Goal: Task Accomplishment & Management: Complete application form

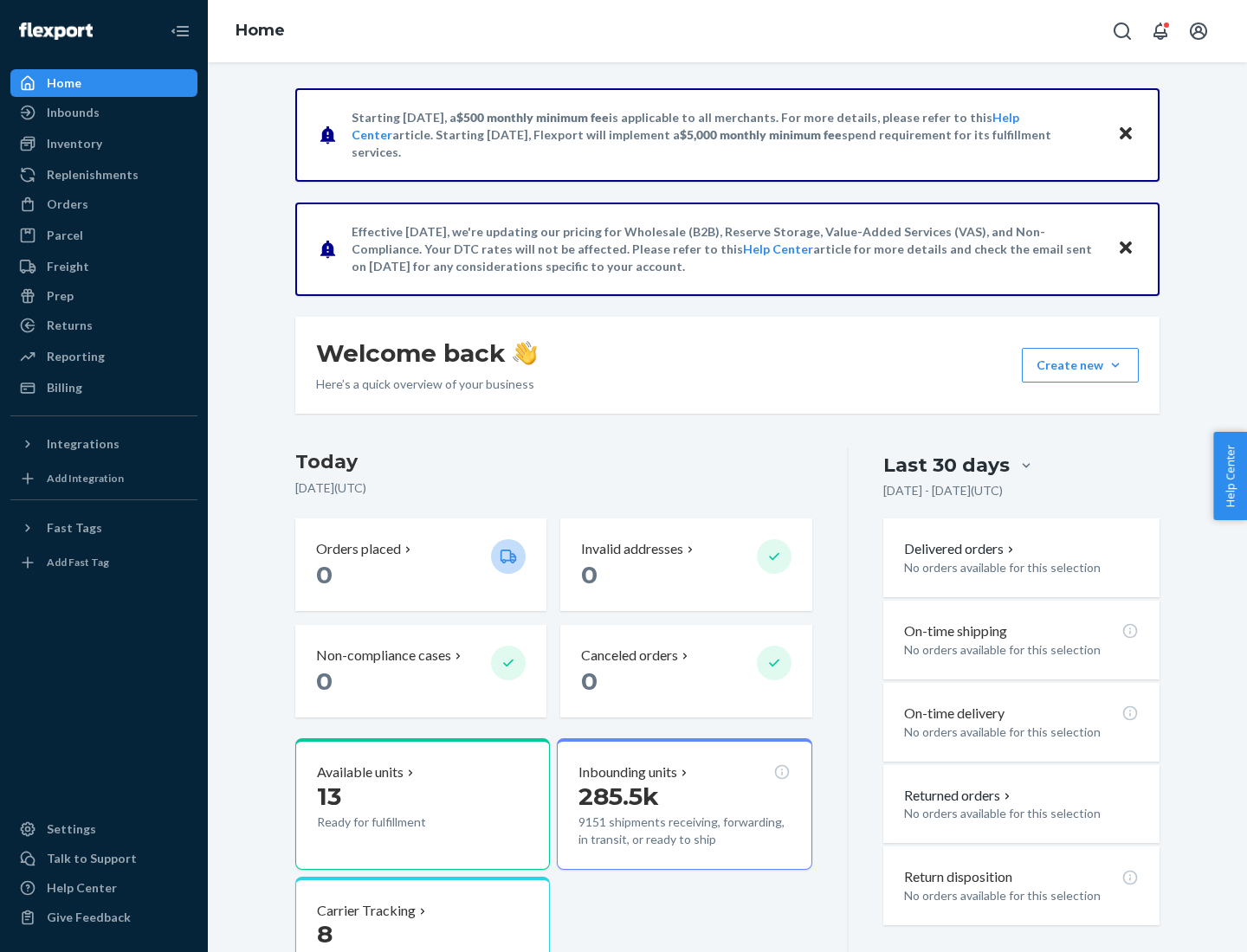
click at [1115, 365] on button "Create new Create new inbound Create new order Create new product" at bounding box center [1080, 365] width 117 height 35
click at [104, 113] on div "Inbounds" at bounding box center [104, 113] width 184 height 24
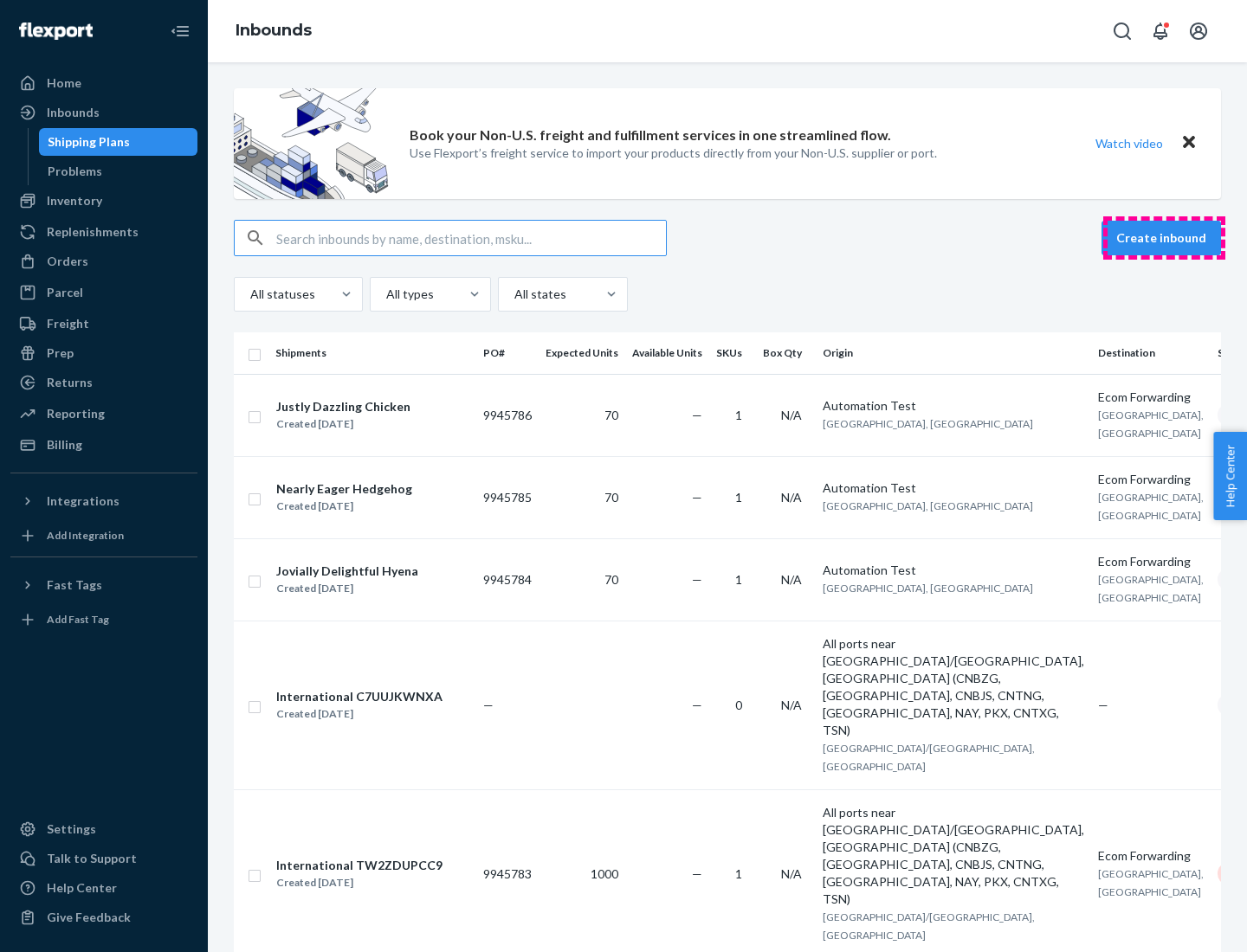
click at [1164, 238] on button "Create inbound" at bounding box center [1161, 238] width 120 height 35
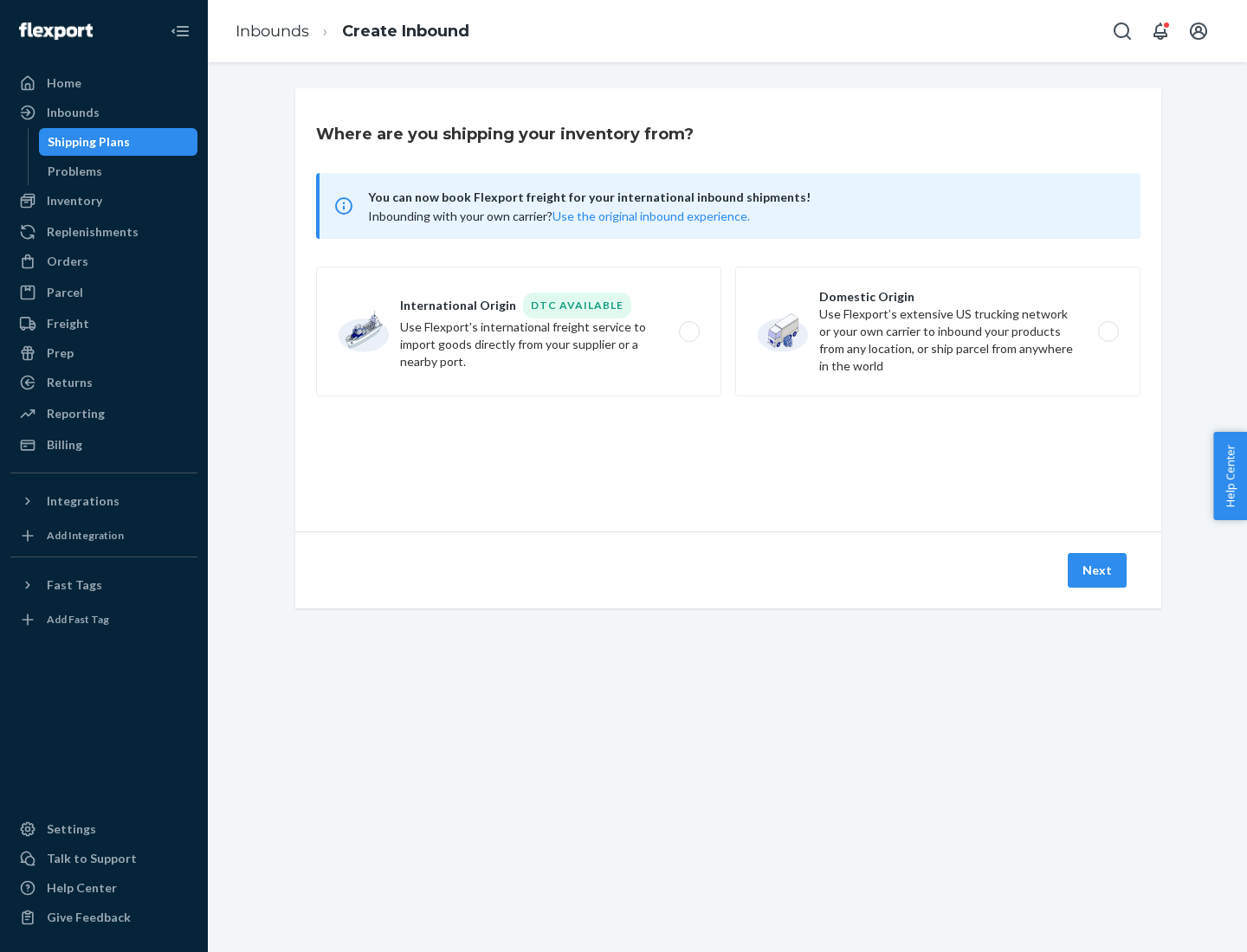
click at [937, 331] on label "Domestic Origin Use Flexport’s extensive US trucking network or your own carrie…" at bounding box center [937, 331] width 405 height 130
click at [1107, 331] on input "Domestic Origin Use Flexport’s extensive US trucking network or your own carrie…" at bounding box center [1112, 331] width 11 height 11
radio input "true"
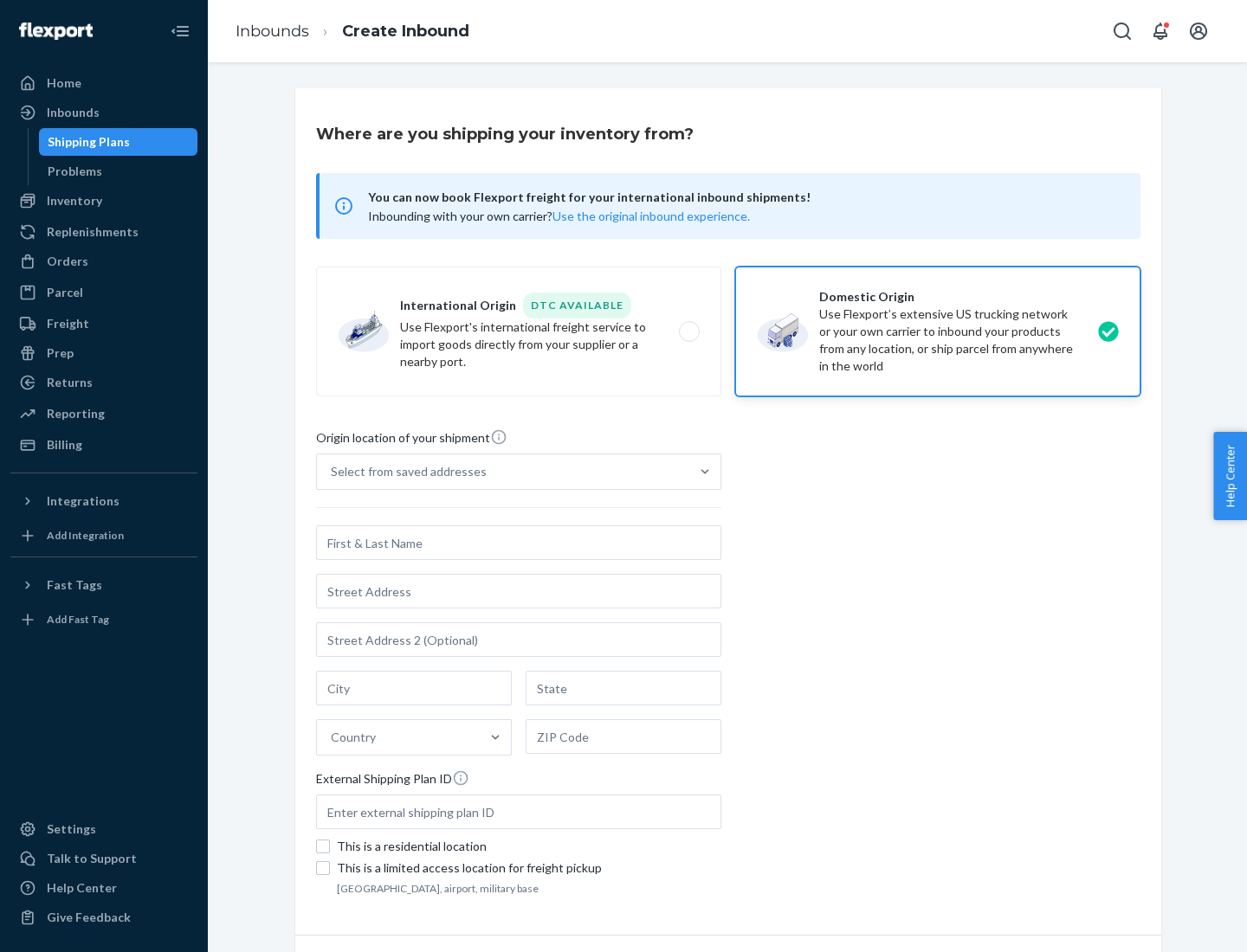
click at [503, 472] on div "Select from saved addresses" at bounding box center [502, 471] width 372 height 35
click at [332, 472] on input "Select from saved addresses" at bounding box center [331, 471] width 2 height 17
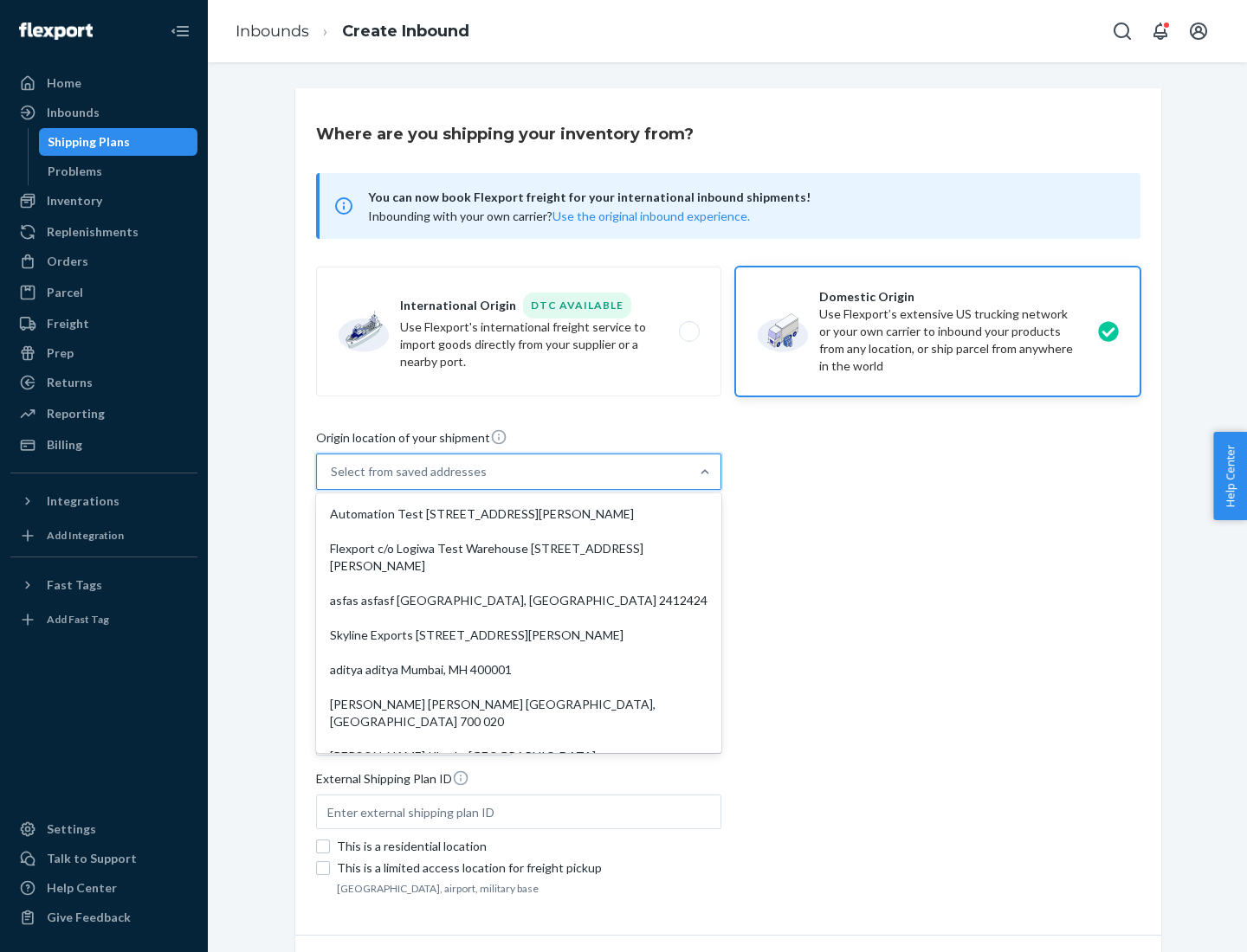
scroll to position [7, 0]
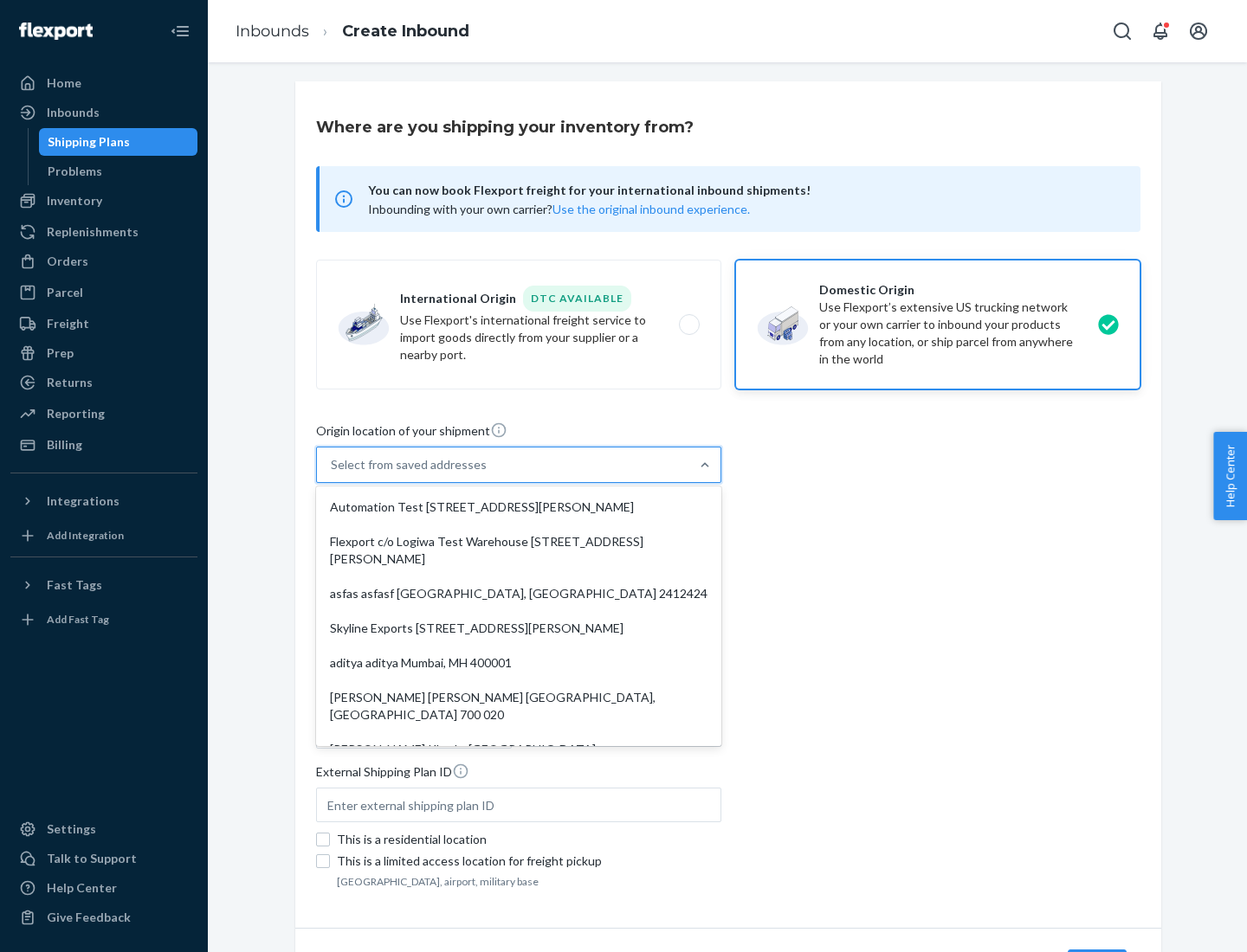
click at [519, 507] on div "Automation Test [STREET_ADDRESS][PERSON_NAME]" at bounding box center [518, 507] width 398 height 35
click at [332, 473] on input "option Automation Test [STREET_ADDRESS][PERSON_NAME]. 9 results available. Use …" at bounding box center [331, 464] width 2 height 17
type input "Automation Test"
type input "9th Floor"
type input "[GEOGRAPHIC_DATA]"
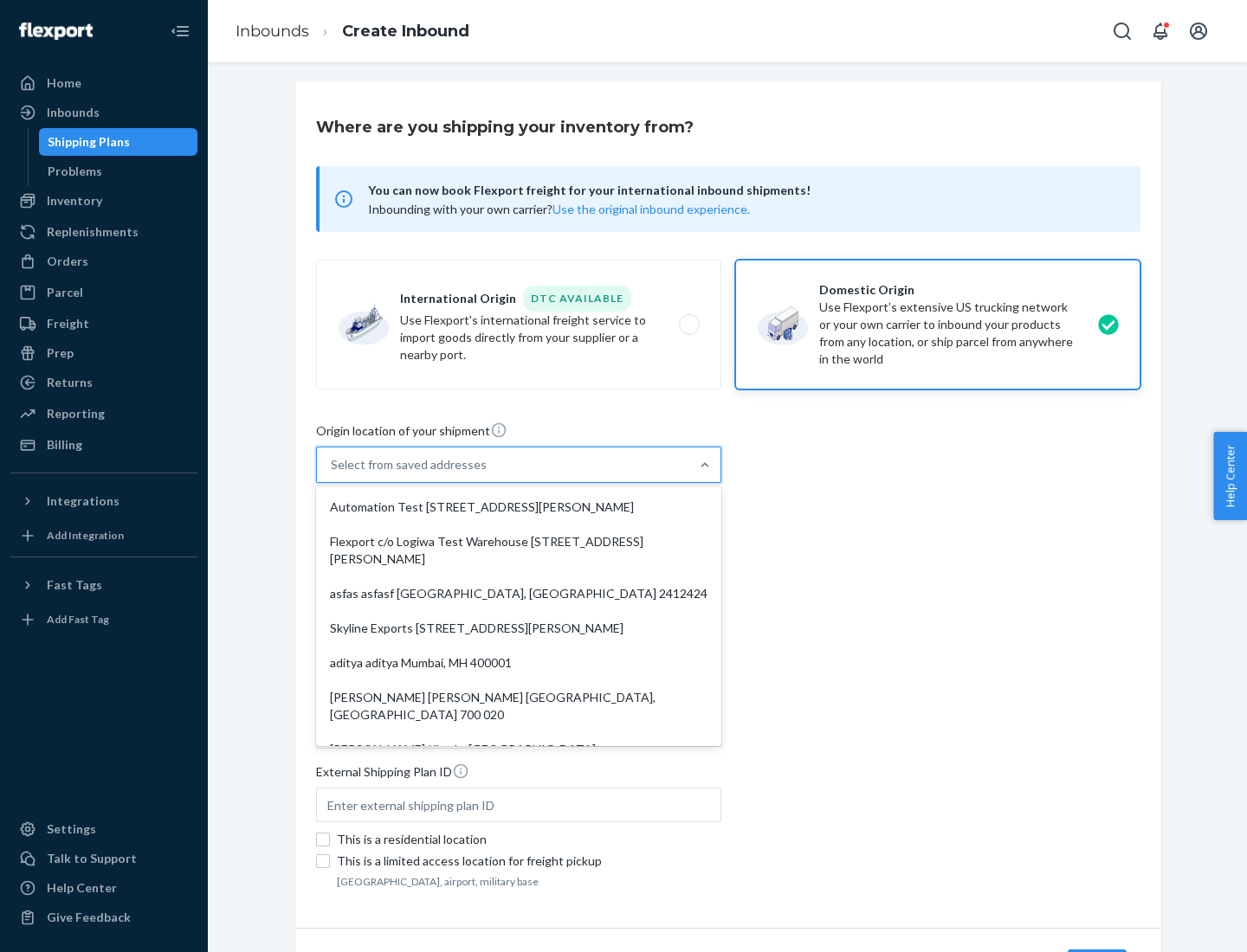
type input "CA"
type input "94104"
type input "[STREET_ADDRESS][PERSON_NAME]"
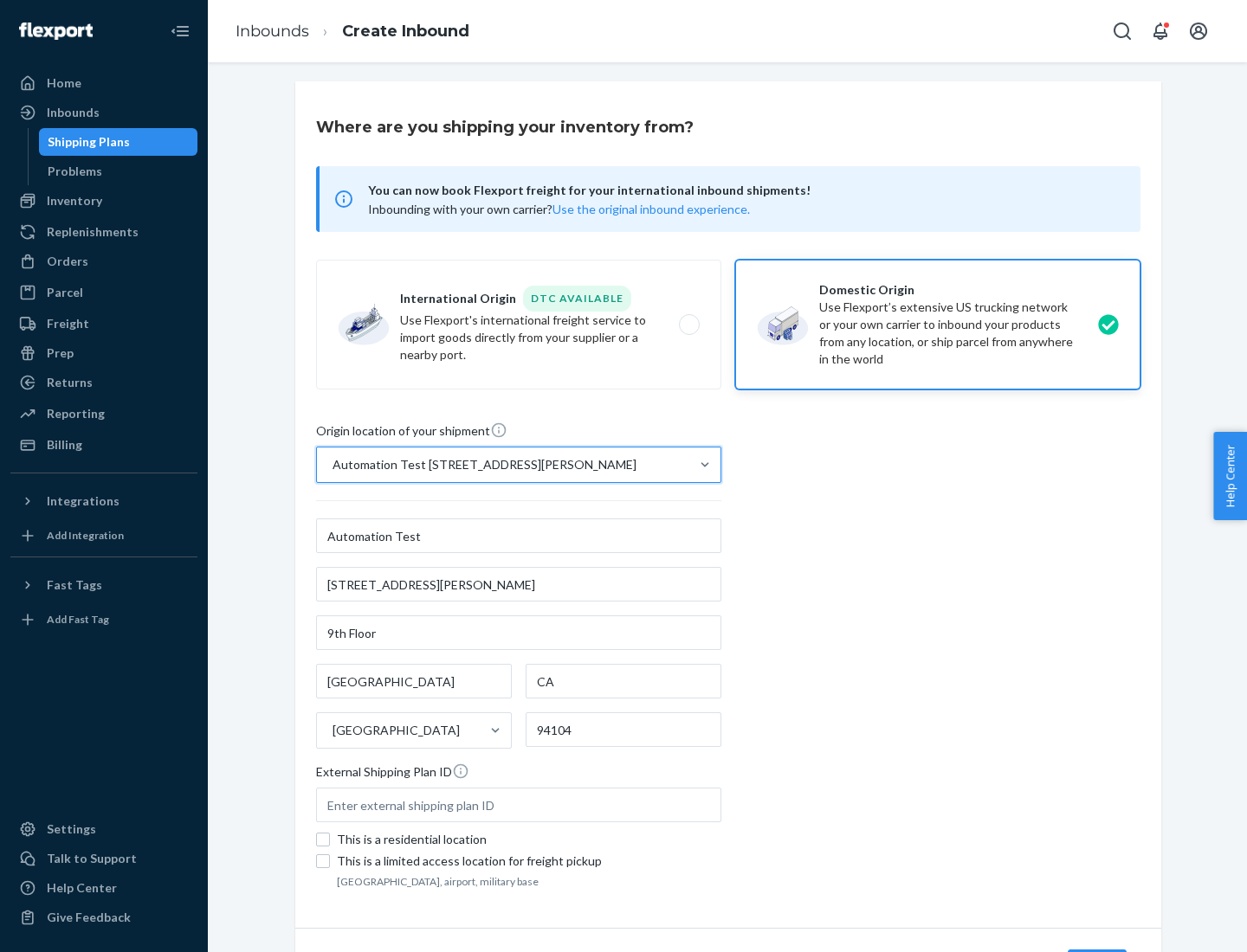
scroll to position [101, 0]
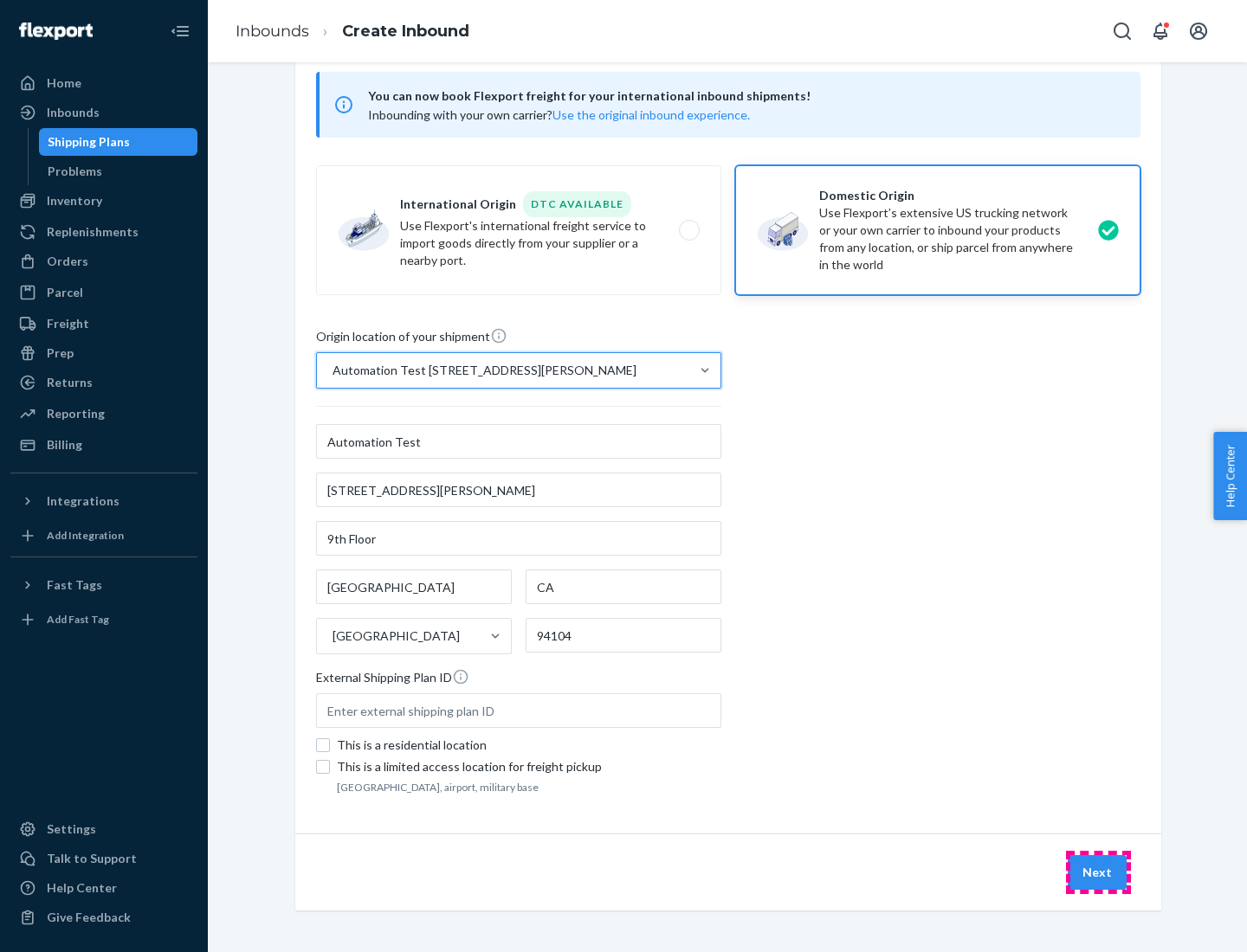
click at [1098, 872] on button "Next" at bounding box center [1097, 872] width 59 height 35
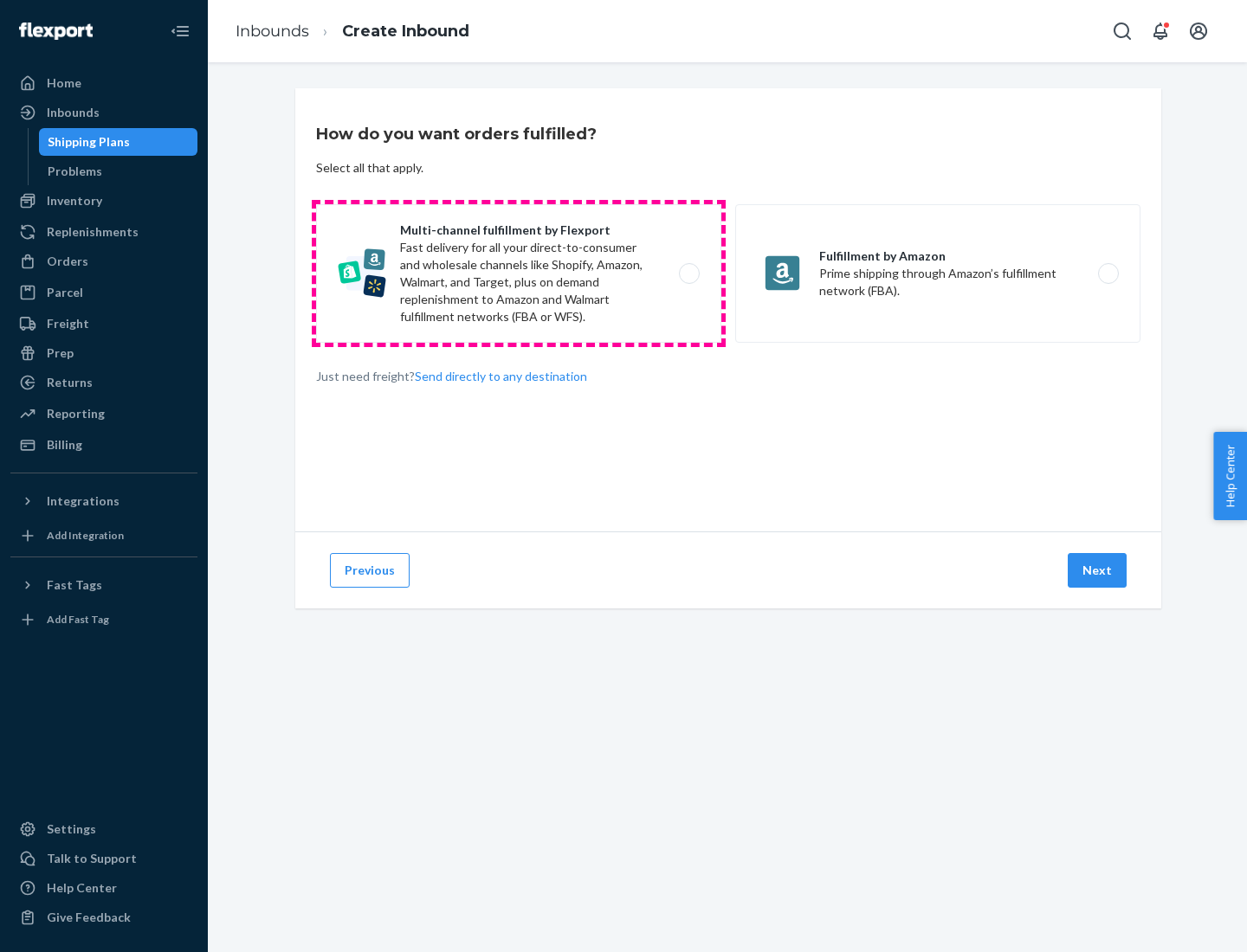
click at [519, 273] on label "Multi-channel fulfillment by Flexport Fast delivery for all your direct-to-cons…" at bounding box center [519, 273] width 405 height 139
click at [689, 273] on input "Multi-channel fulfillment by Flexport Fast delivery for all your direct-to-cons…" at bounding box center [694, 273] width 11 height 11
radio input "true"
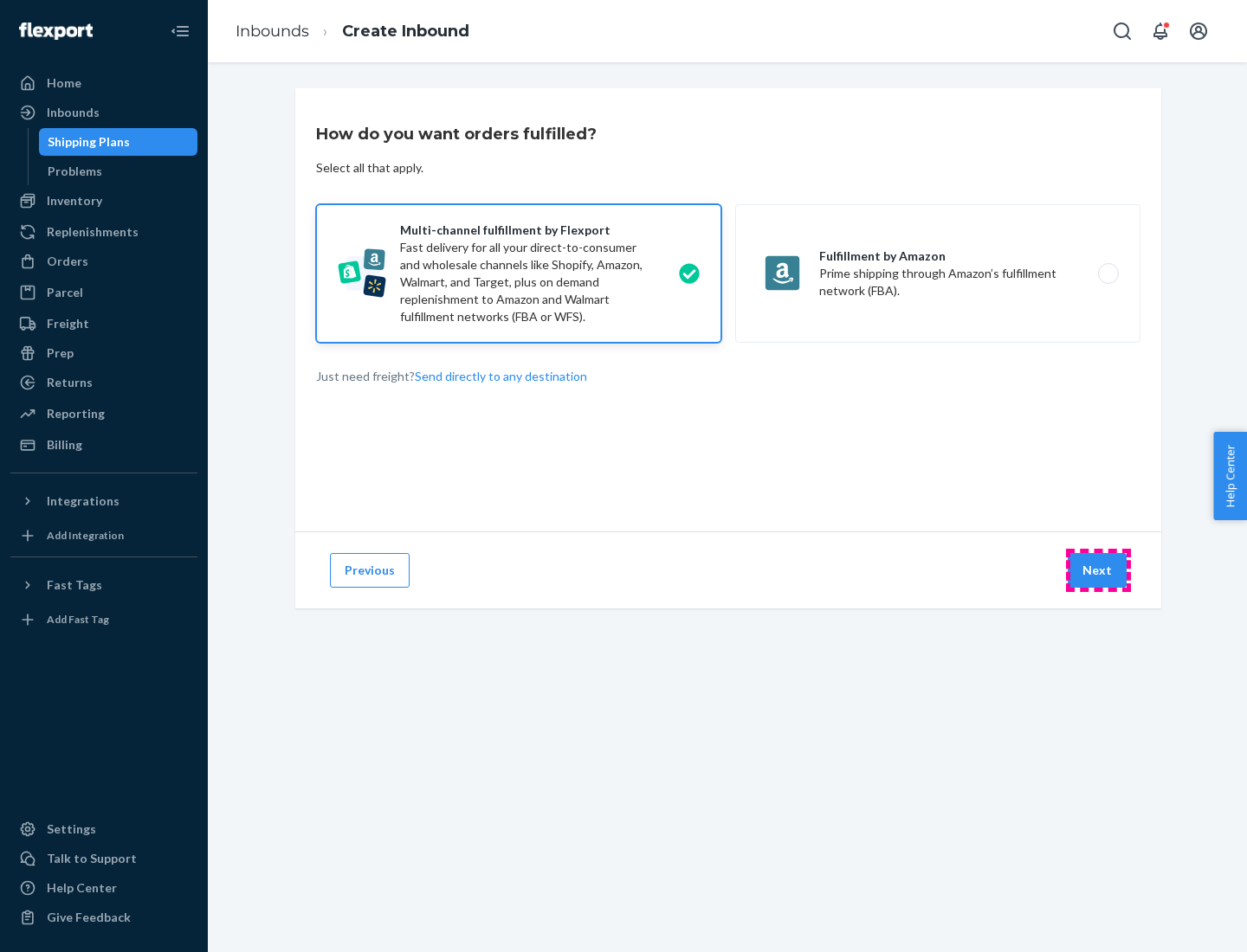
click at [1098, 571] on button "Next" at bounding box center [1097, 570] width 59 height 35
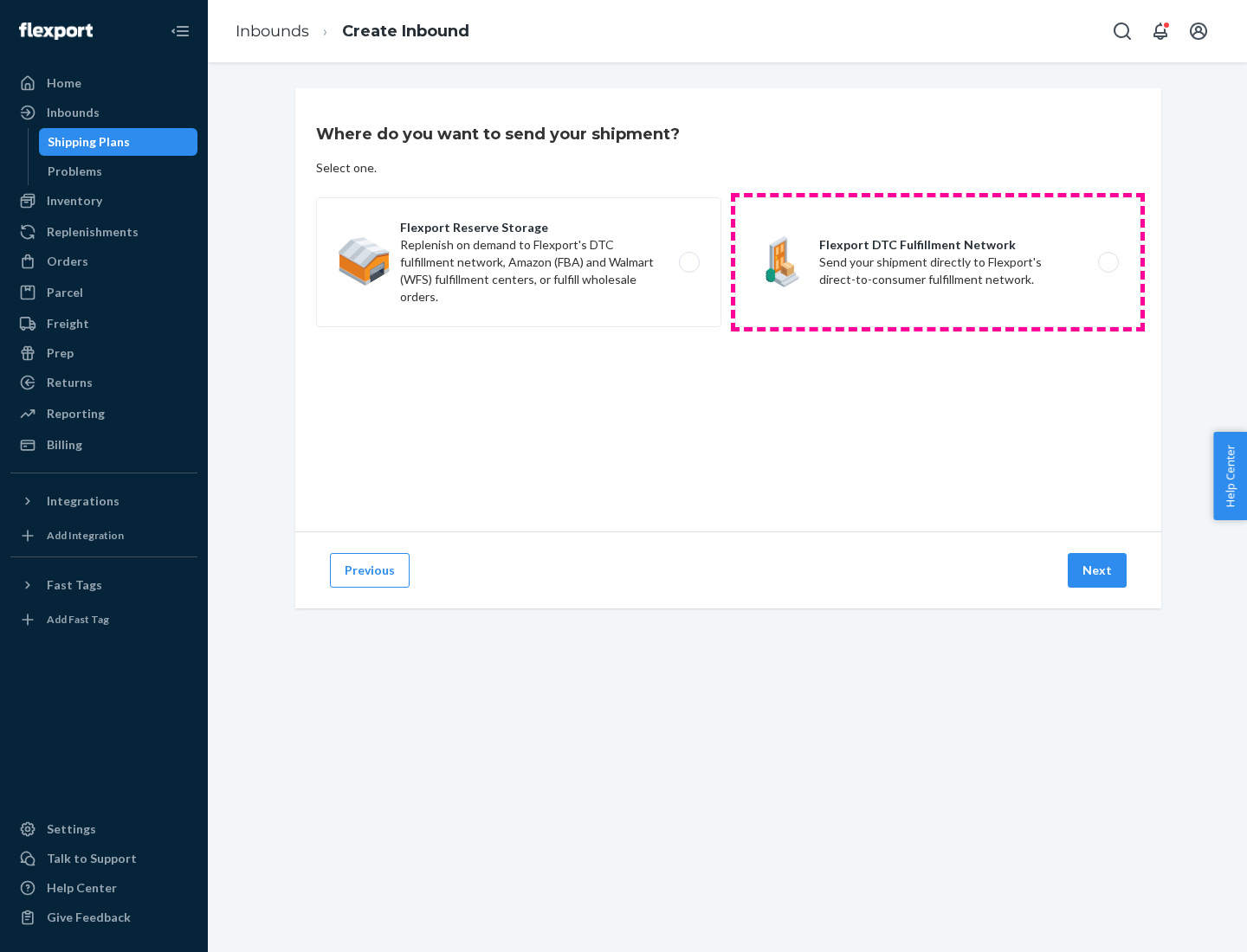
click at [937, 262] on label "Flexport DTC Fulfillment Network Send your shipment directly to Flexport's dire…" at bounding box center [937, 262] width 405 height 130
click at [1107, 262] on input "Flexport DTC Fulfillment Network Send your shipment directly to Flexport's dire…" at bounding box center [1112, 262] width 11 height 11
radio input "true"
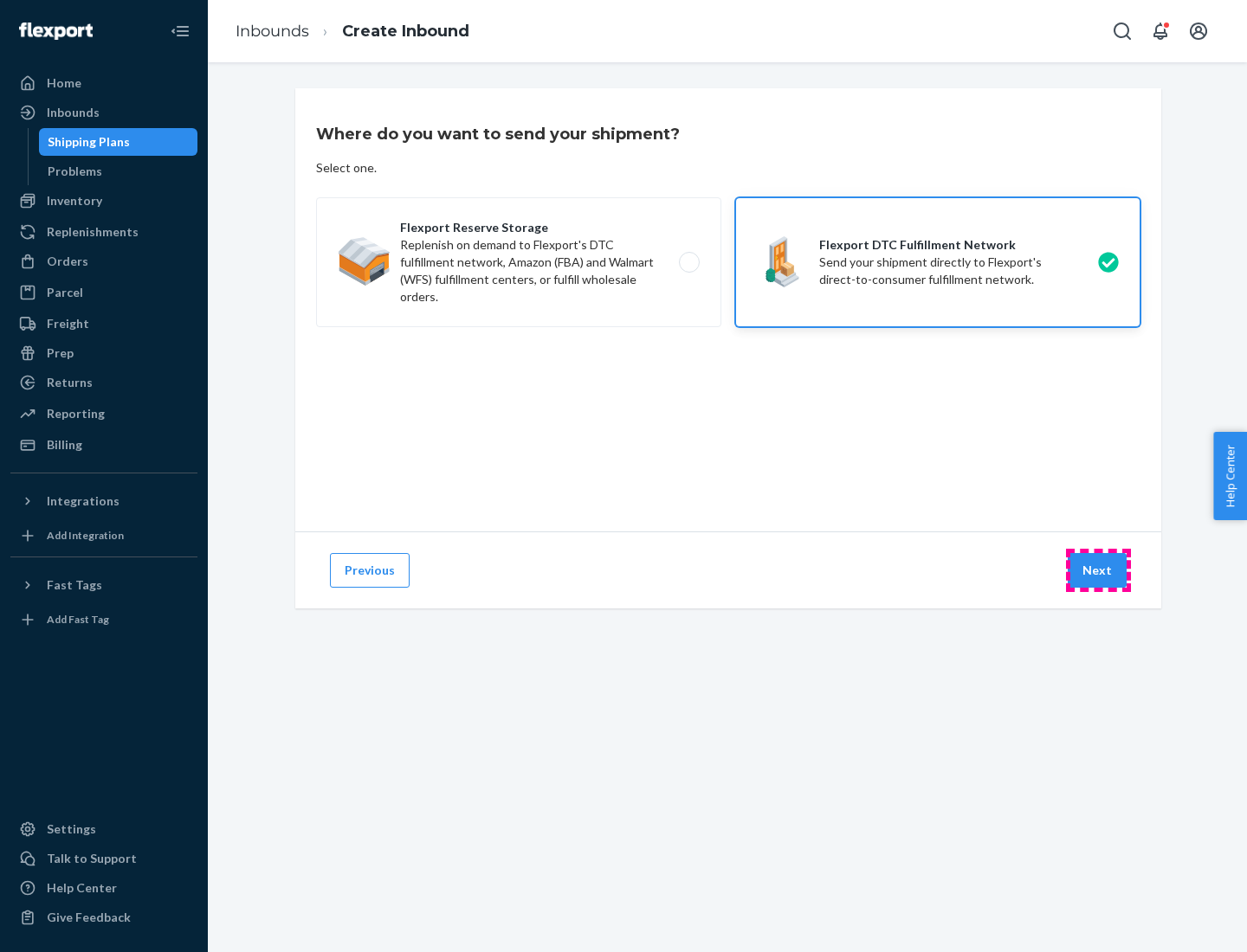
click at [1098, 571] on button "Next" at bounding box center [1097, 570] width 59 height 35
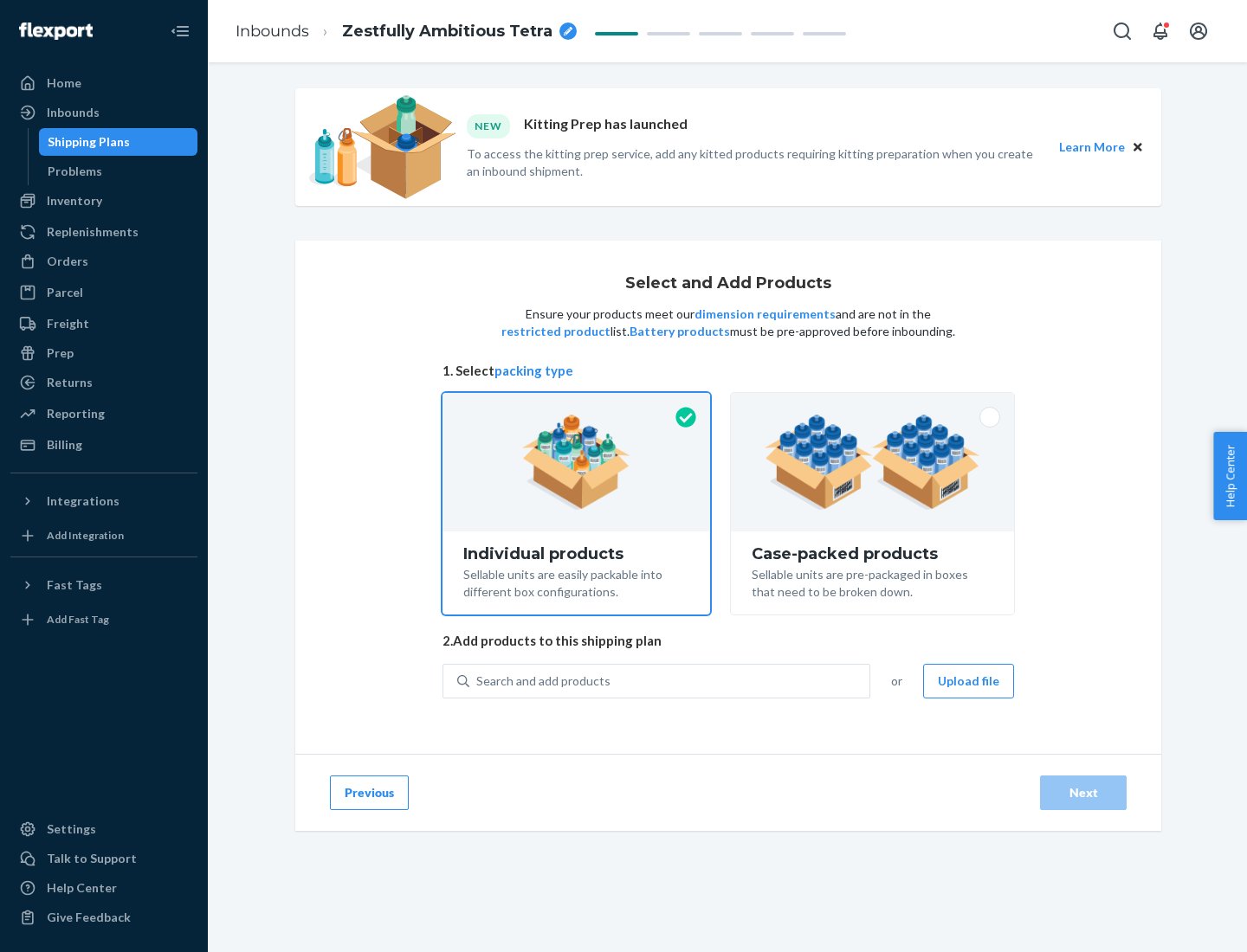
click at [873, 462] on img at bounding box center [873, 462] width 216 height 95
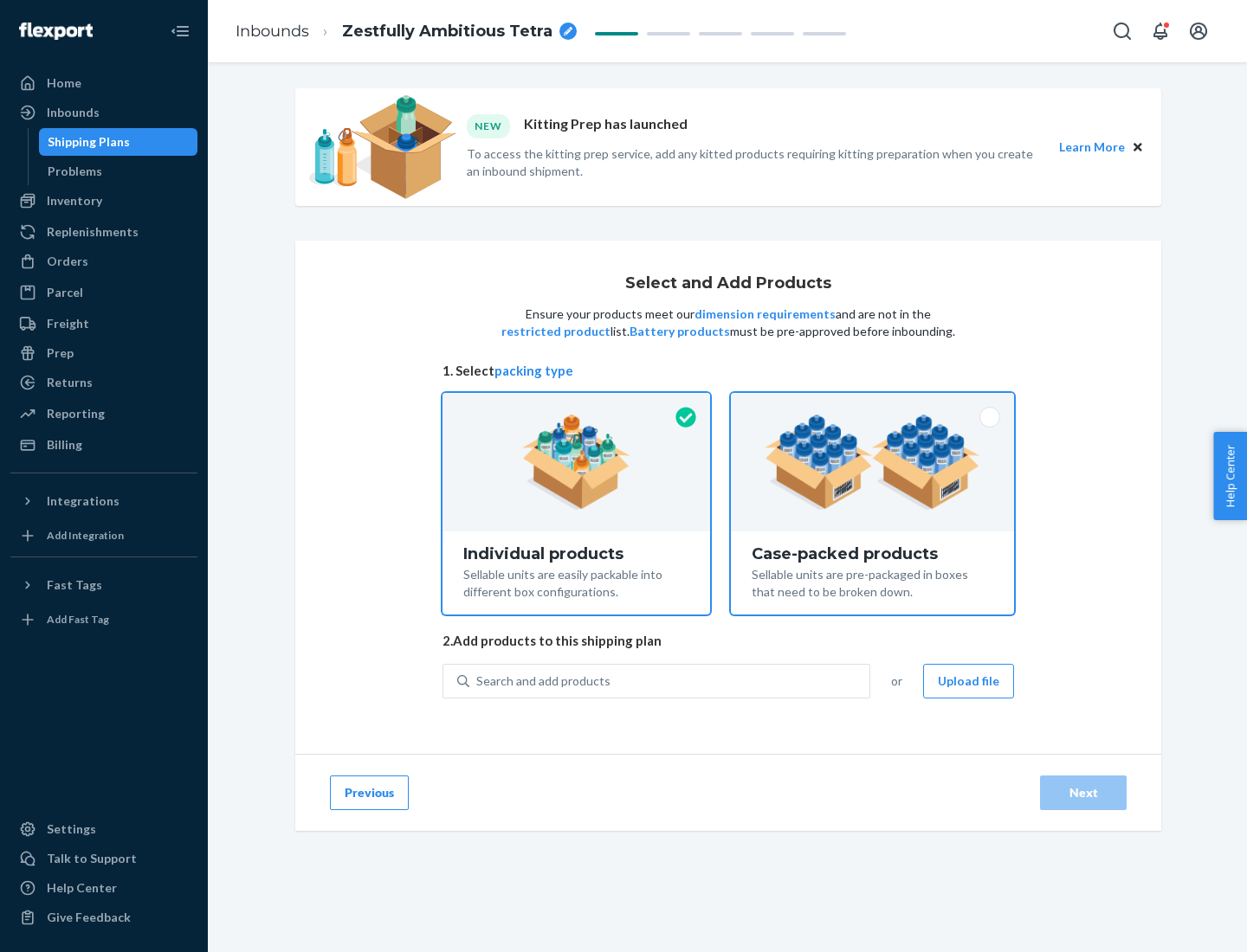
click at [873, 404] on input "Case-packed products Sellable units are pre-packaged in boxes that need to be b…" at bounding box center [872, 398] width 11 height 11
radio input "true"
radio input "false"
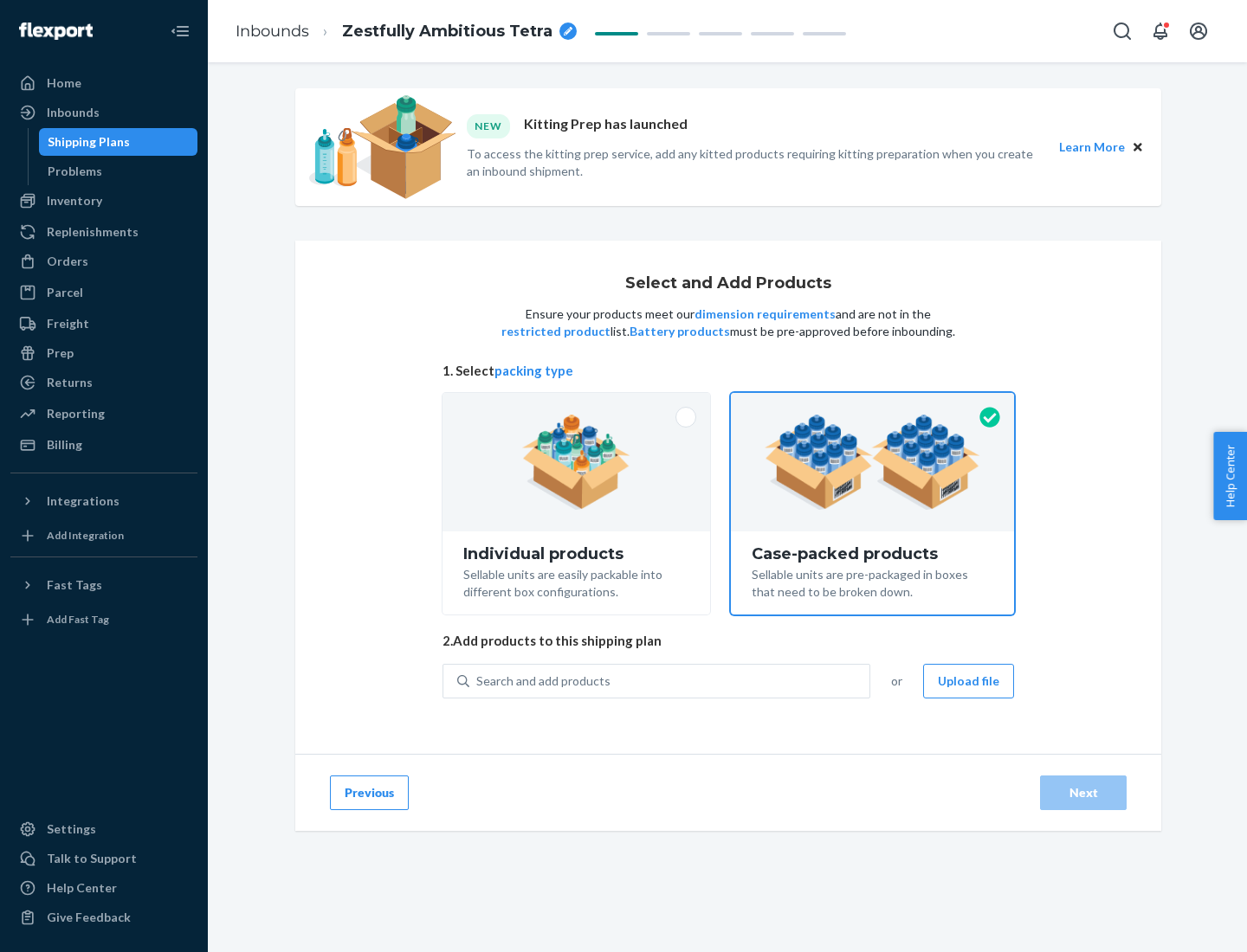
click at [670, 681] on div "Search and add products" at bounding box center [669, 681] width 400 height 31
click at [478, 681] on input "Search and add products" at bounding box center [477, 681] width 2 height 17
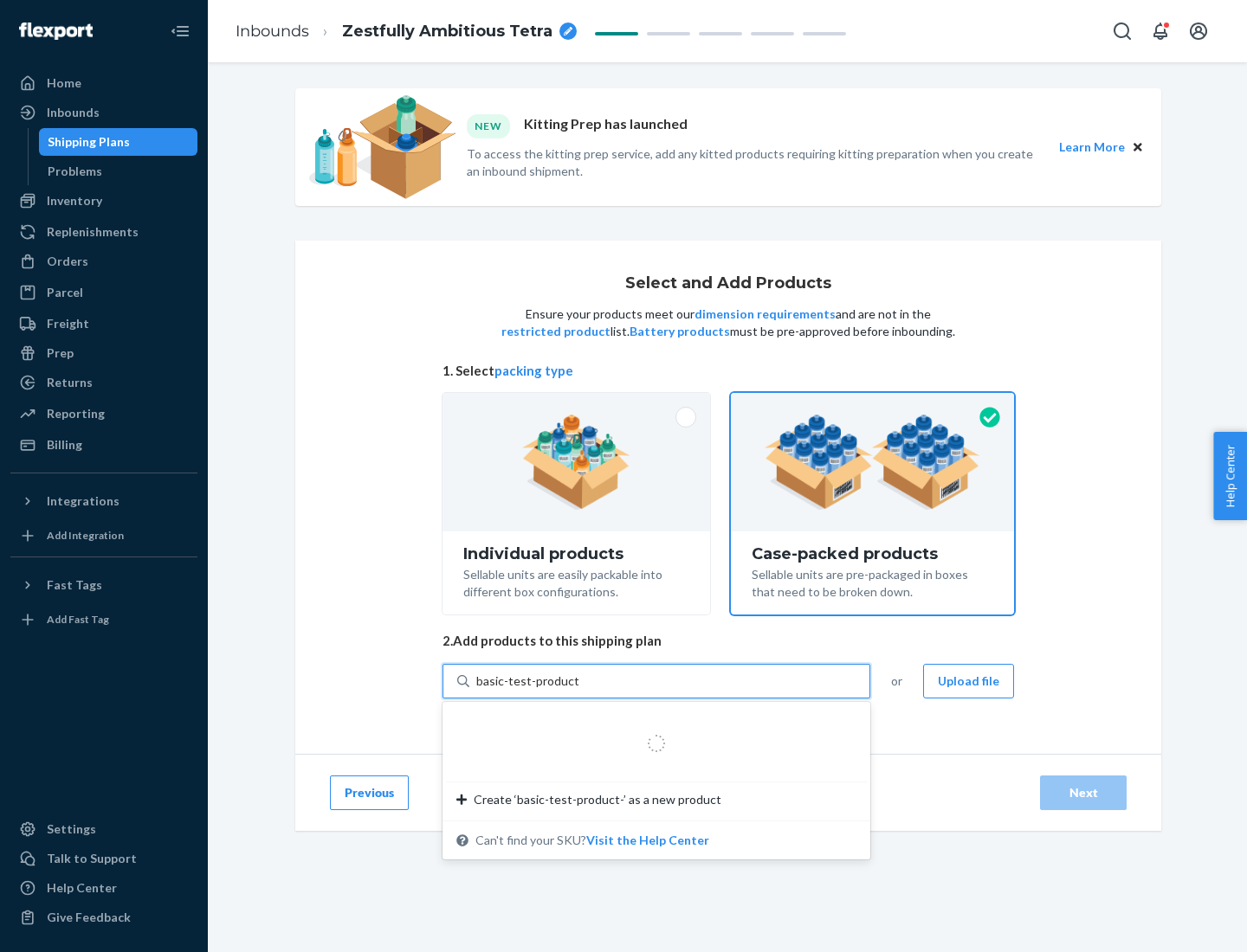
type input "basic-test-product-1"
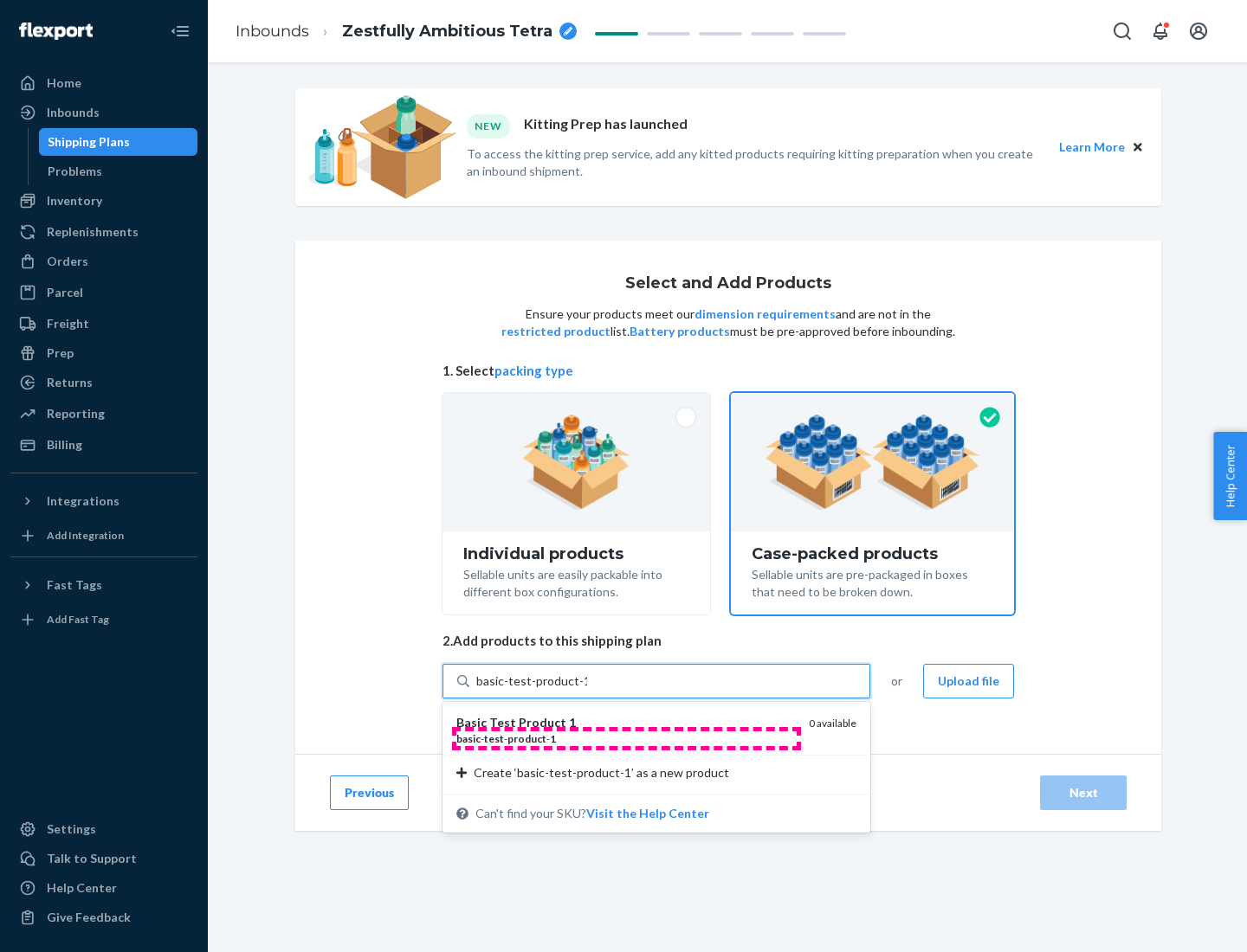
click at [626, 738] on div "basic - test - product - 1" at bounding box center [625, 738] width 338 height 15
click at [587, 690] on input "basic-test-product-1" at bounding box center [531, 681] width 111 height 17
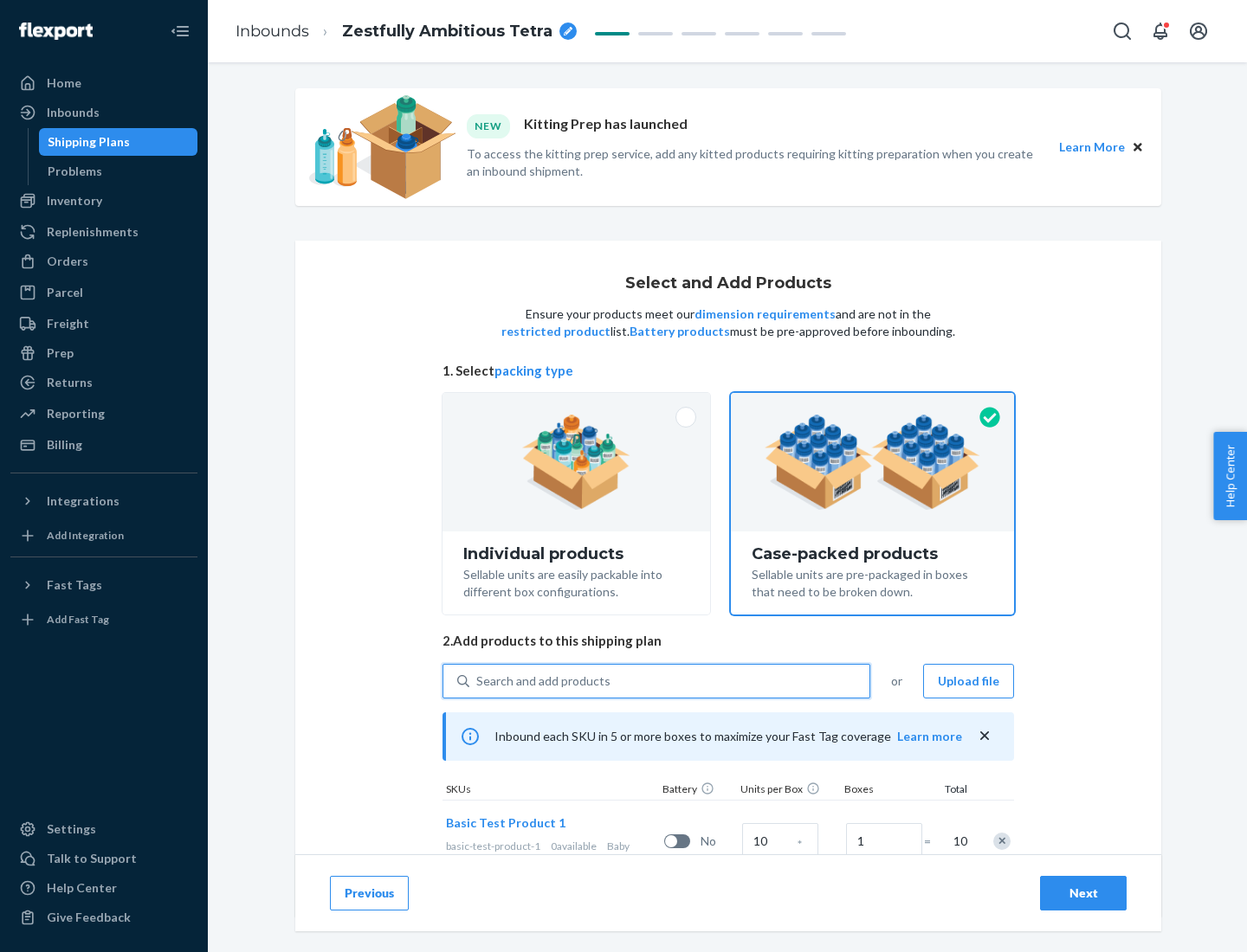
scroll to position [62, 0]
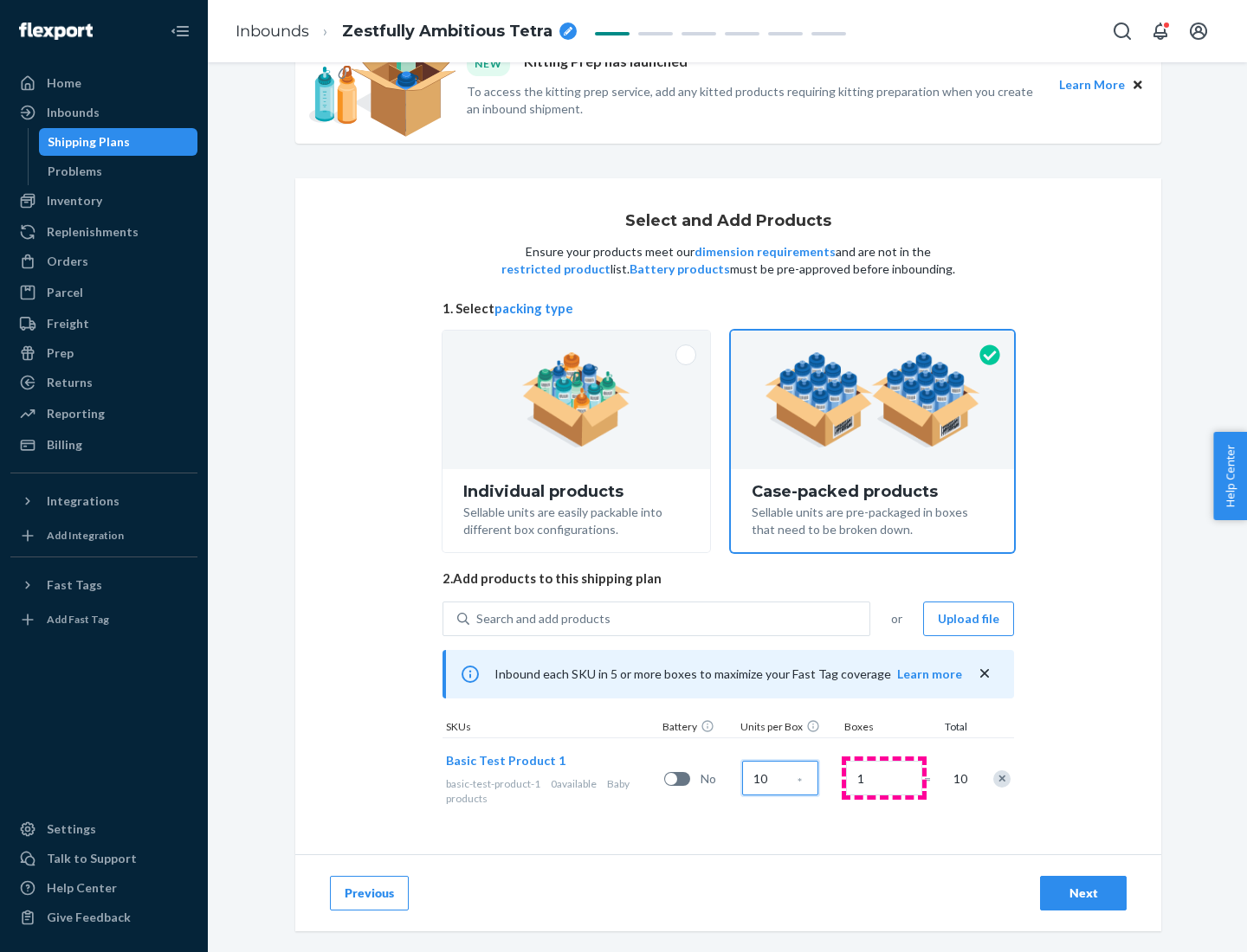
type input "10"
type input "7"
click at [1083, 893] on div "Next" at bounding box center [1083, 893] width 57 height 17
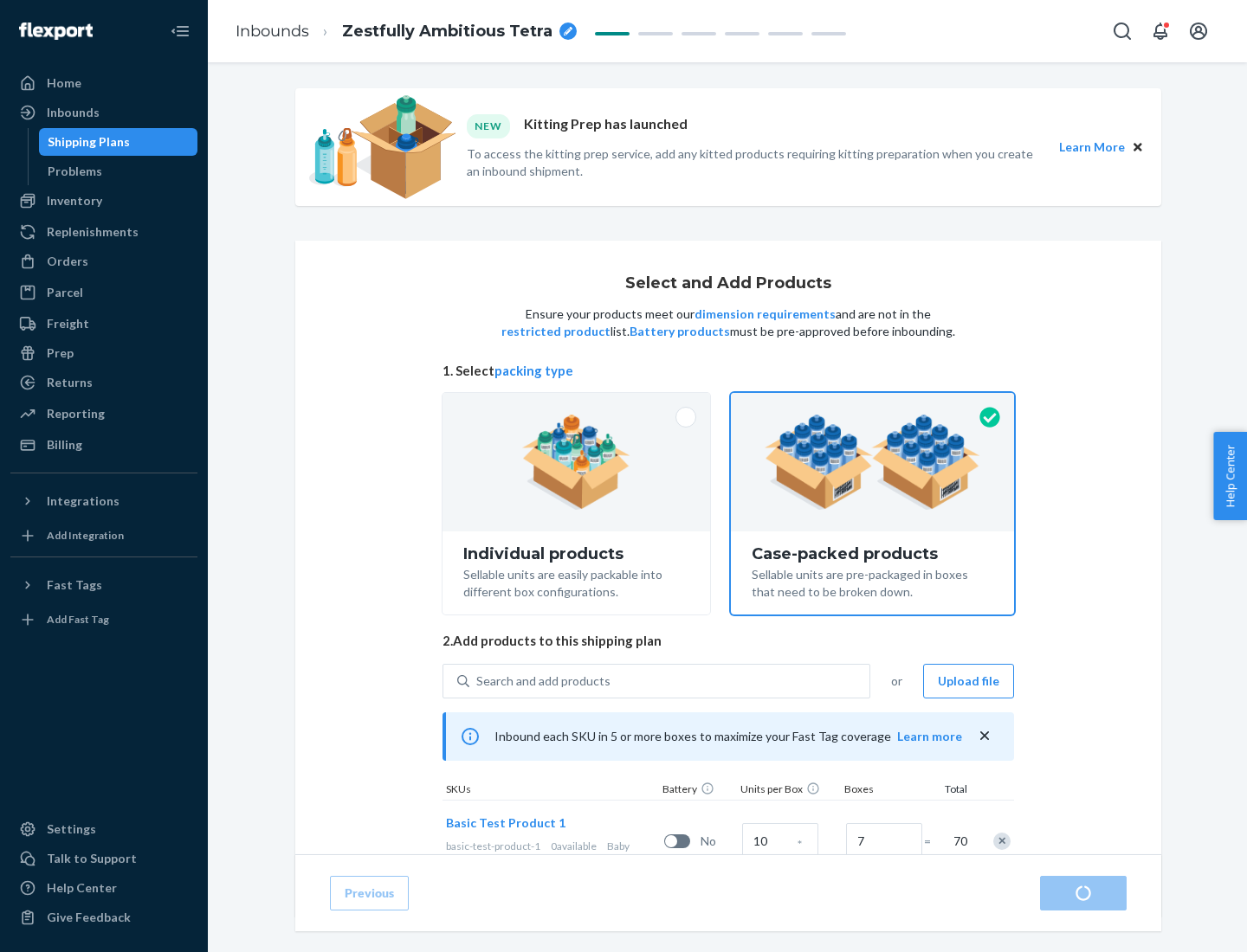
radio input "true"
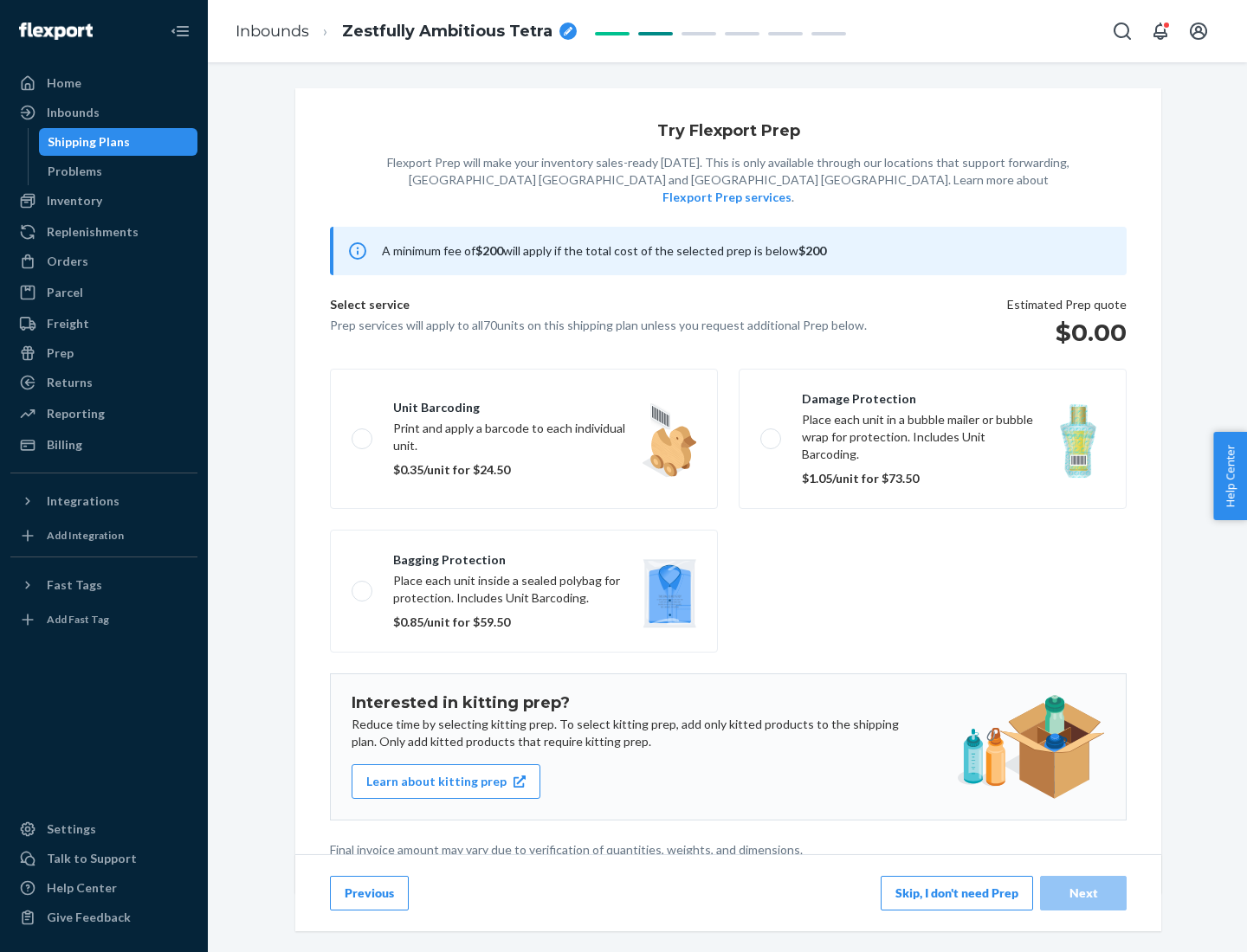
scroll to position [4, 0]
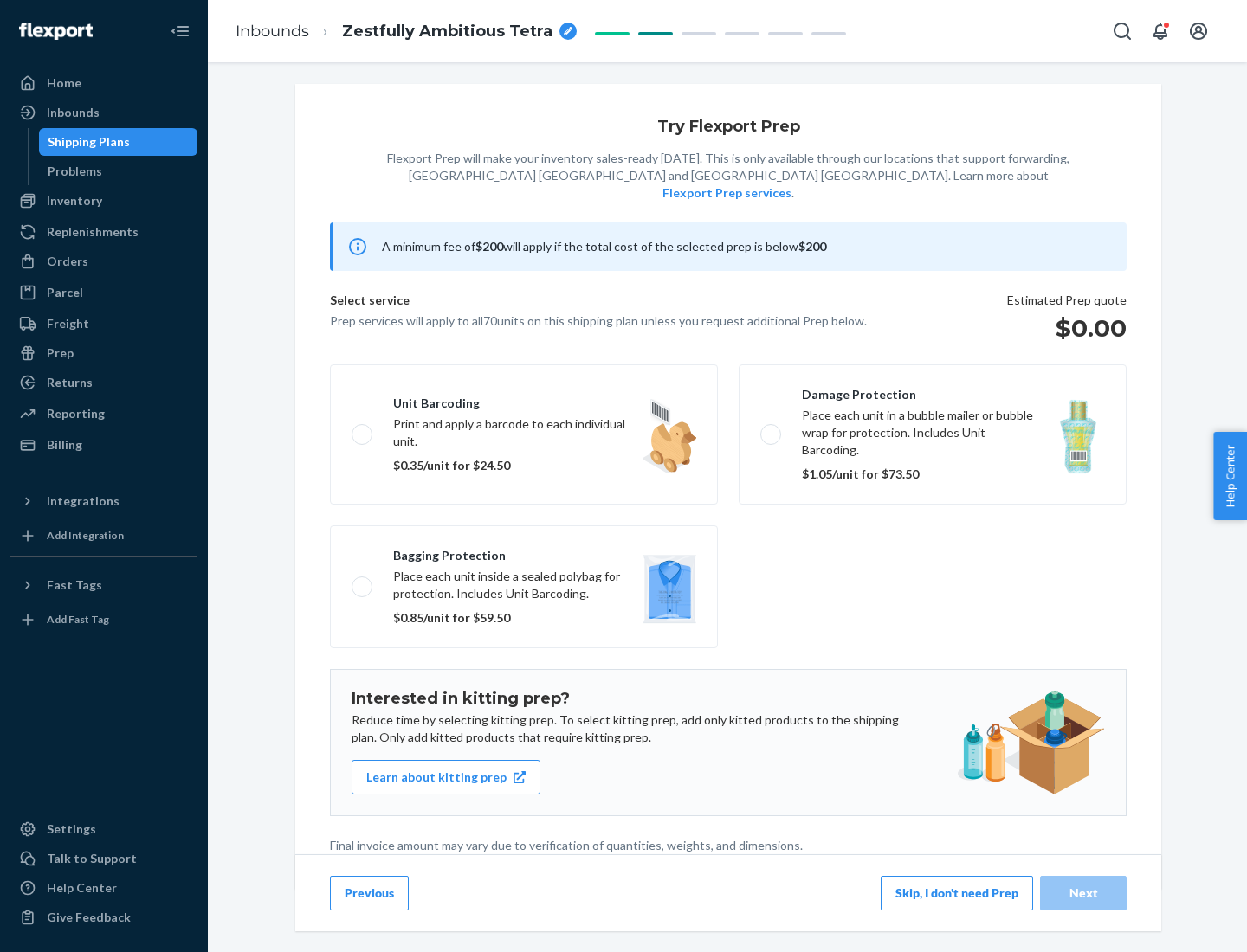
click at [957, 892] on button "Skip, I don't need Prep" at bounding box center [956, 893] width 153 height 35
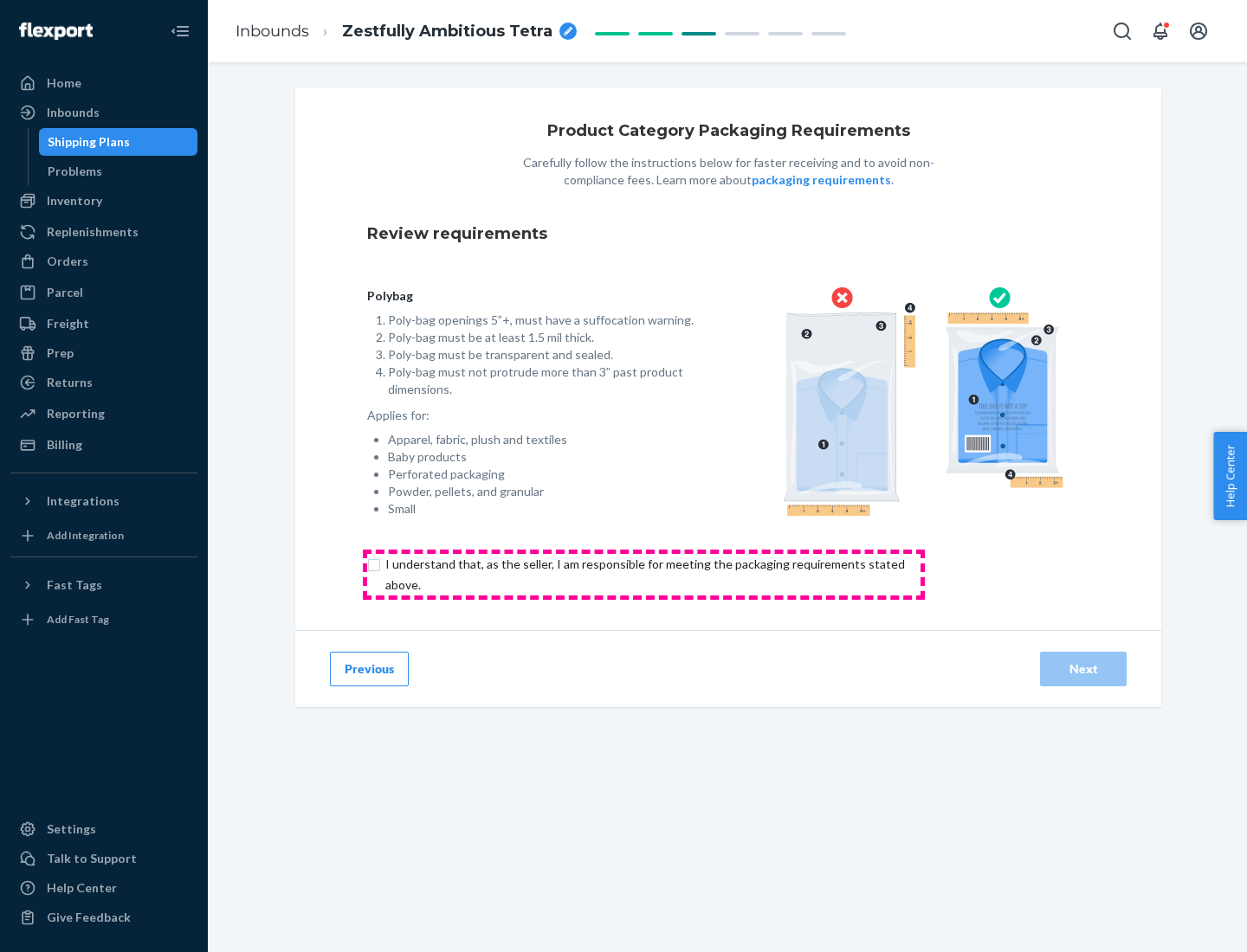
click at [644, 574] on input "checkbox" at bounding box center [655, 575] width 576 height 42
checkbox input "true"
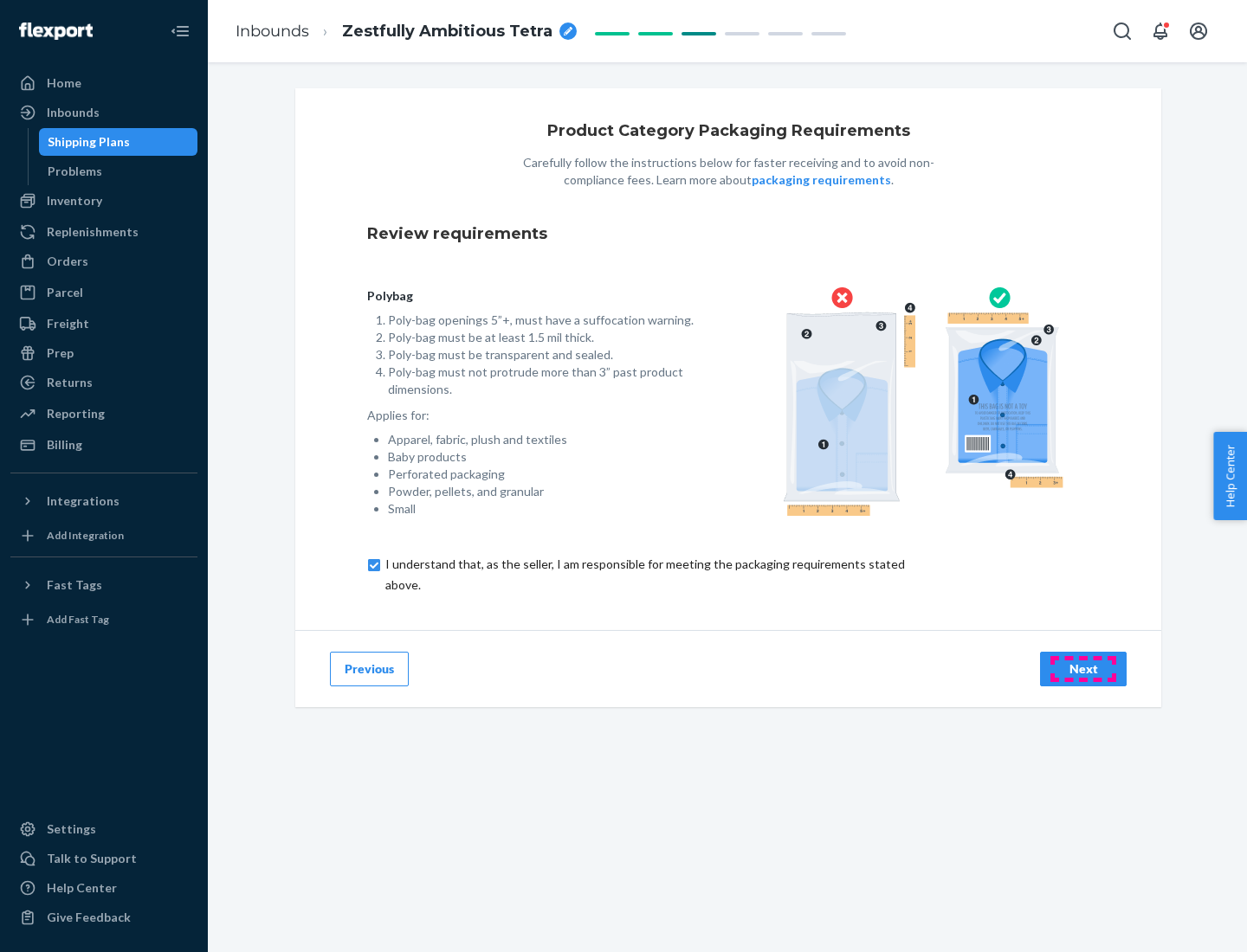
click at [1083, 669] on div "Next" at bounding box center [1083, 669] width 57 height 17
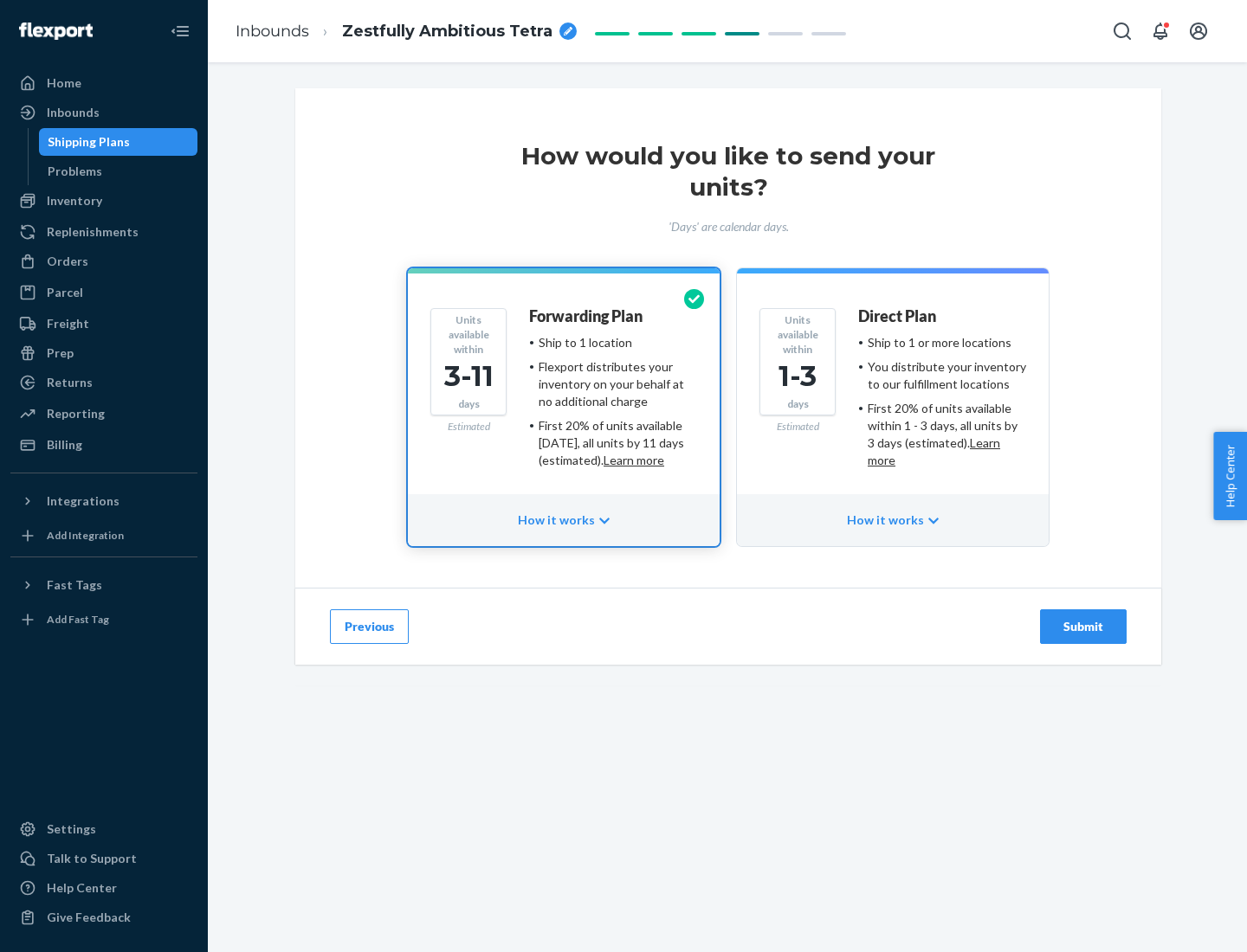
click at [893, 395] on ul "Ship to 1 or more locations You distribute your inventory to our fulfillment lo…" at bounding box center [942, 401] width 168 height 135
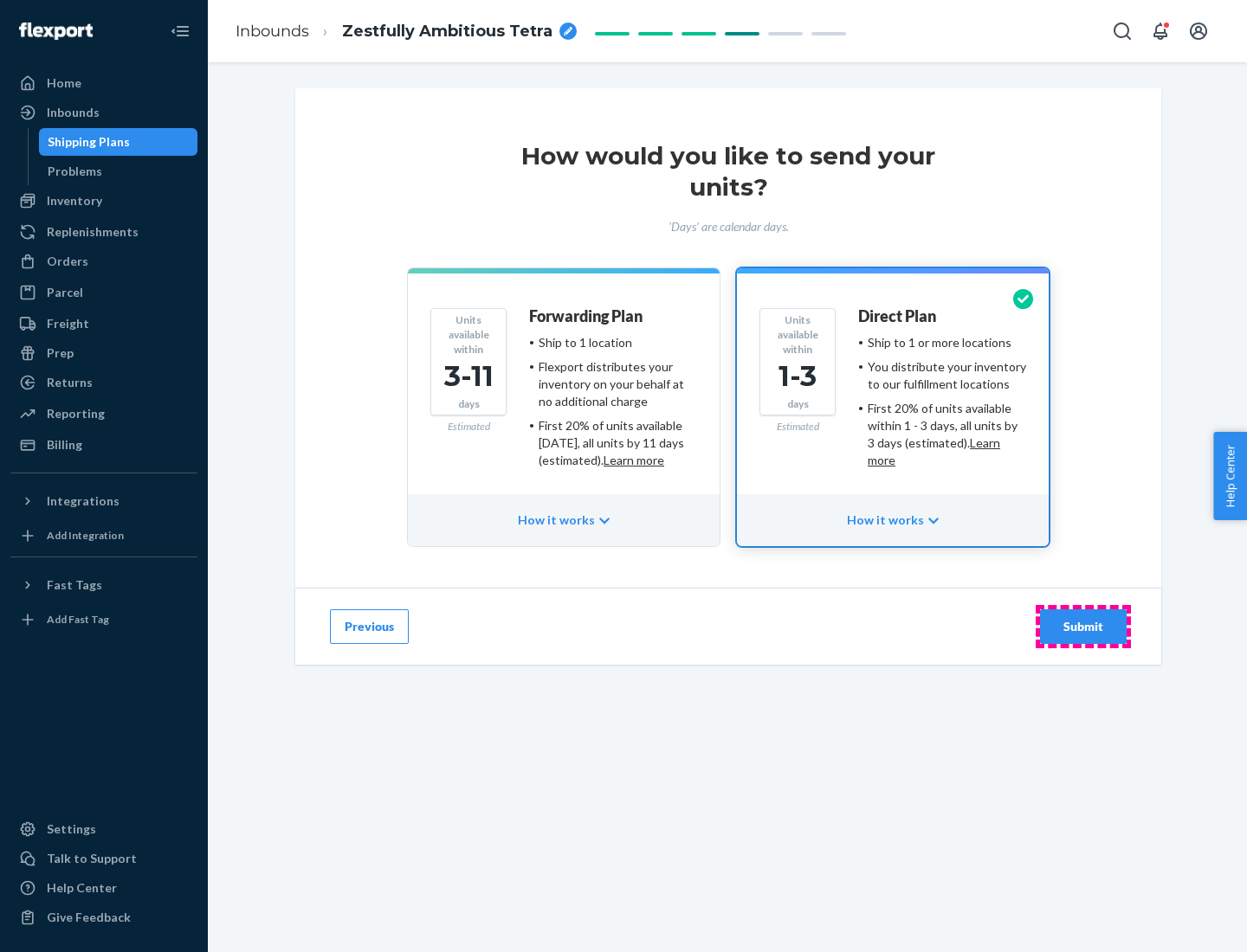
click at [1083, 627] on div "Submit" at bounding box center [1083, 626] width 57 height 17
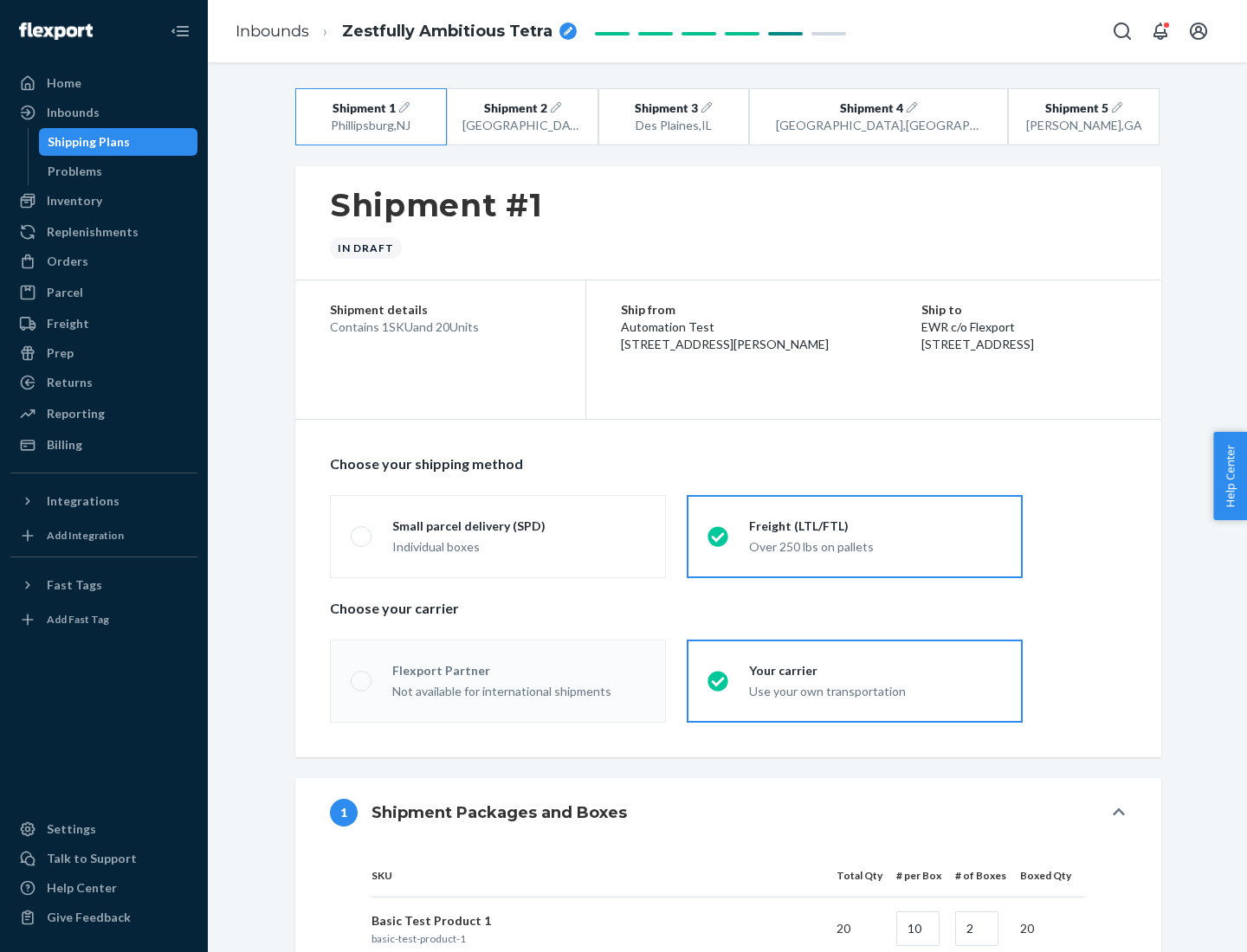
radio input "true"
radio input "false"
radio input "true"
radio input "false"
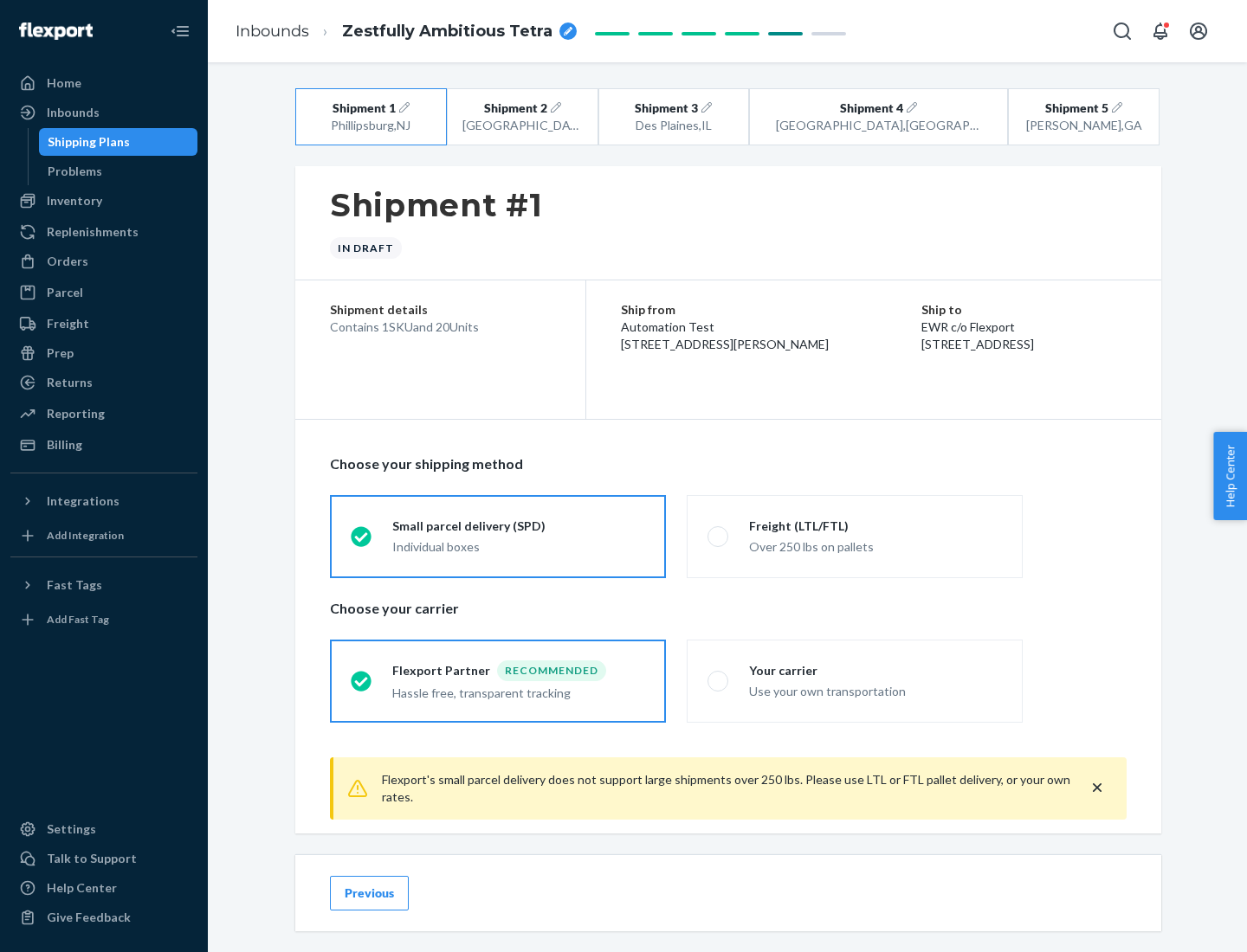
scroll to position [19, 0]
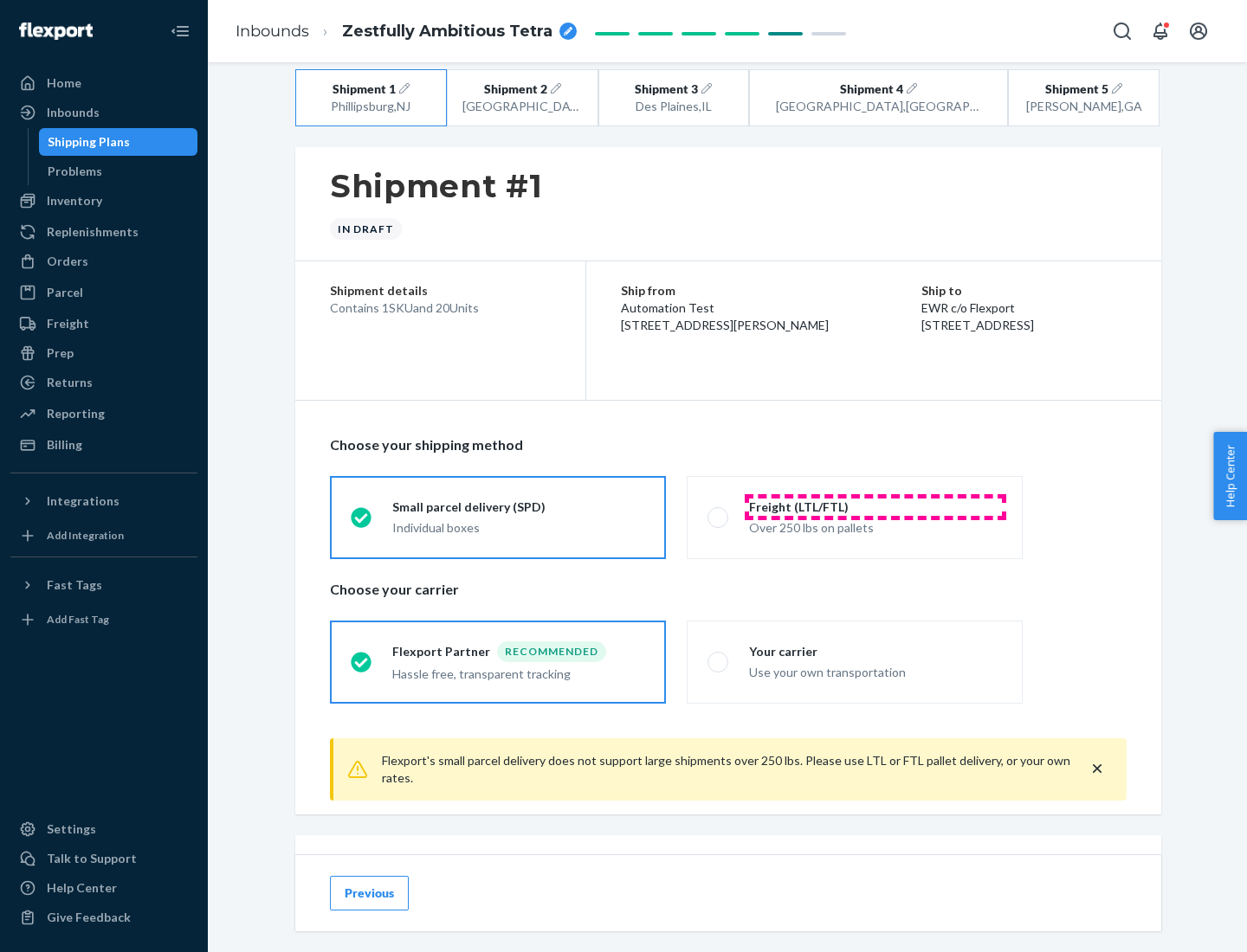
click at [876, 506] on div "Freight (LTL/FTL)" at bounding box center [875, 507] width 253 height 17
click at [719, 512] on input "Freight (LTL/FTL) Over 250 lbs on pallets" at bounding box center [713, 517] width 11 height 11
radio input "true"
radio input "false"
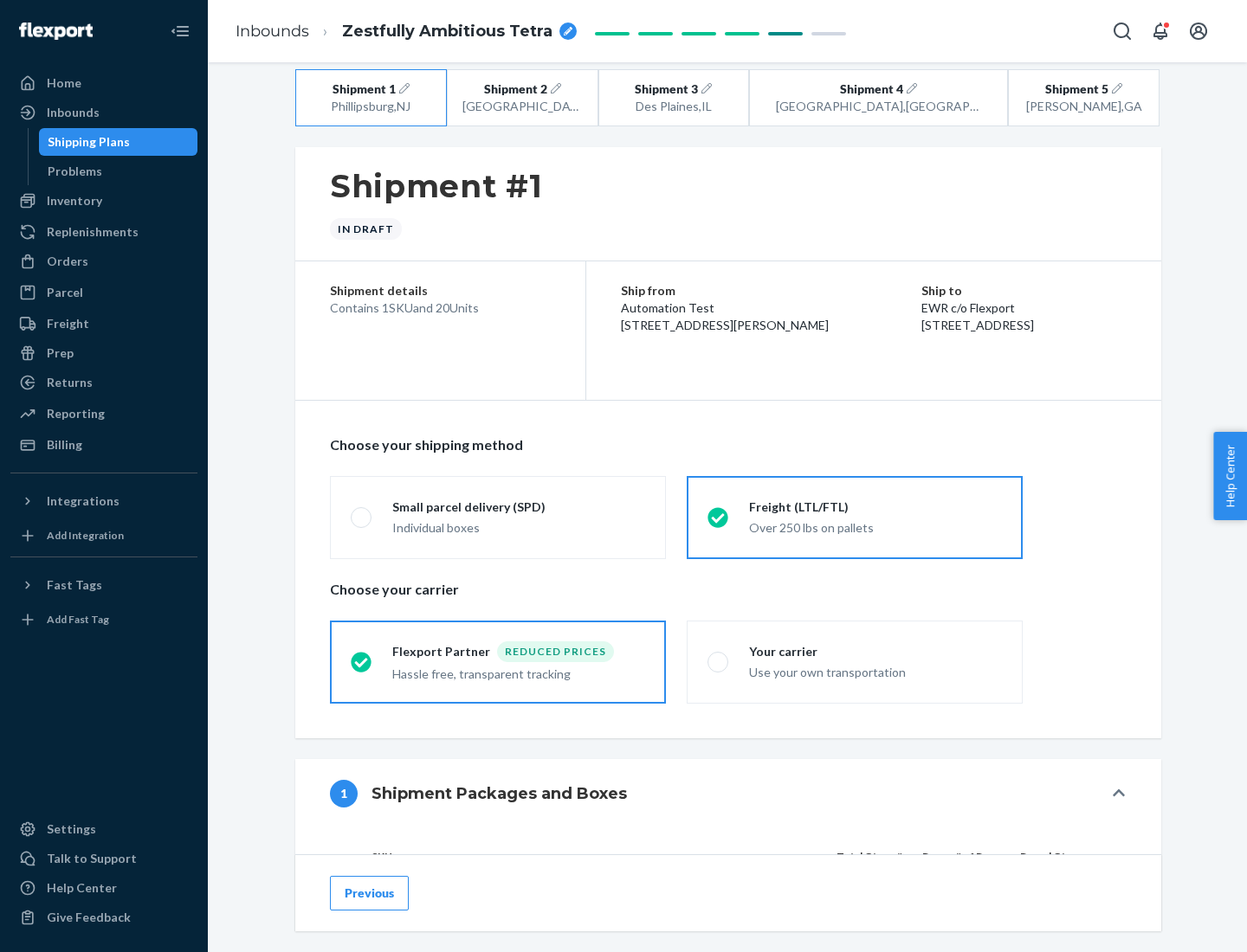
scroll to position [164, 0]
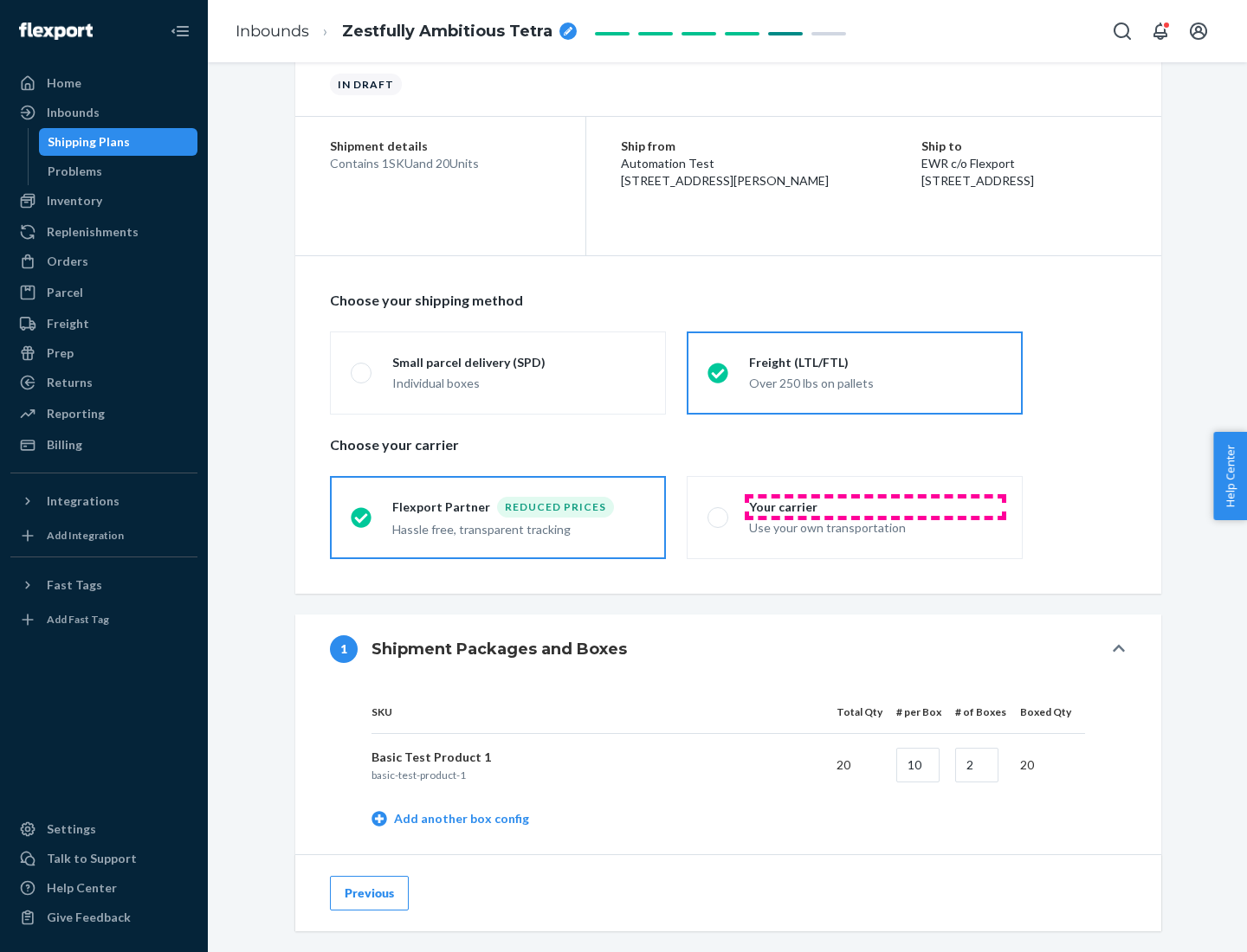
click at [876, 506] on div "Your carrier" at bounding box center [875, 507] width 253 height 17
click at [719, 512] on input "Your carrier Use your own transportation" at bounding box center [713, 517] width 11 height 11
radio input "true"
radio input "false"
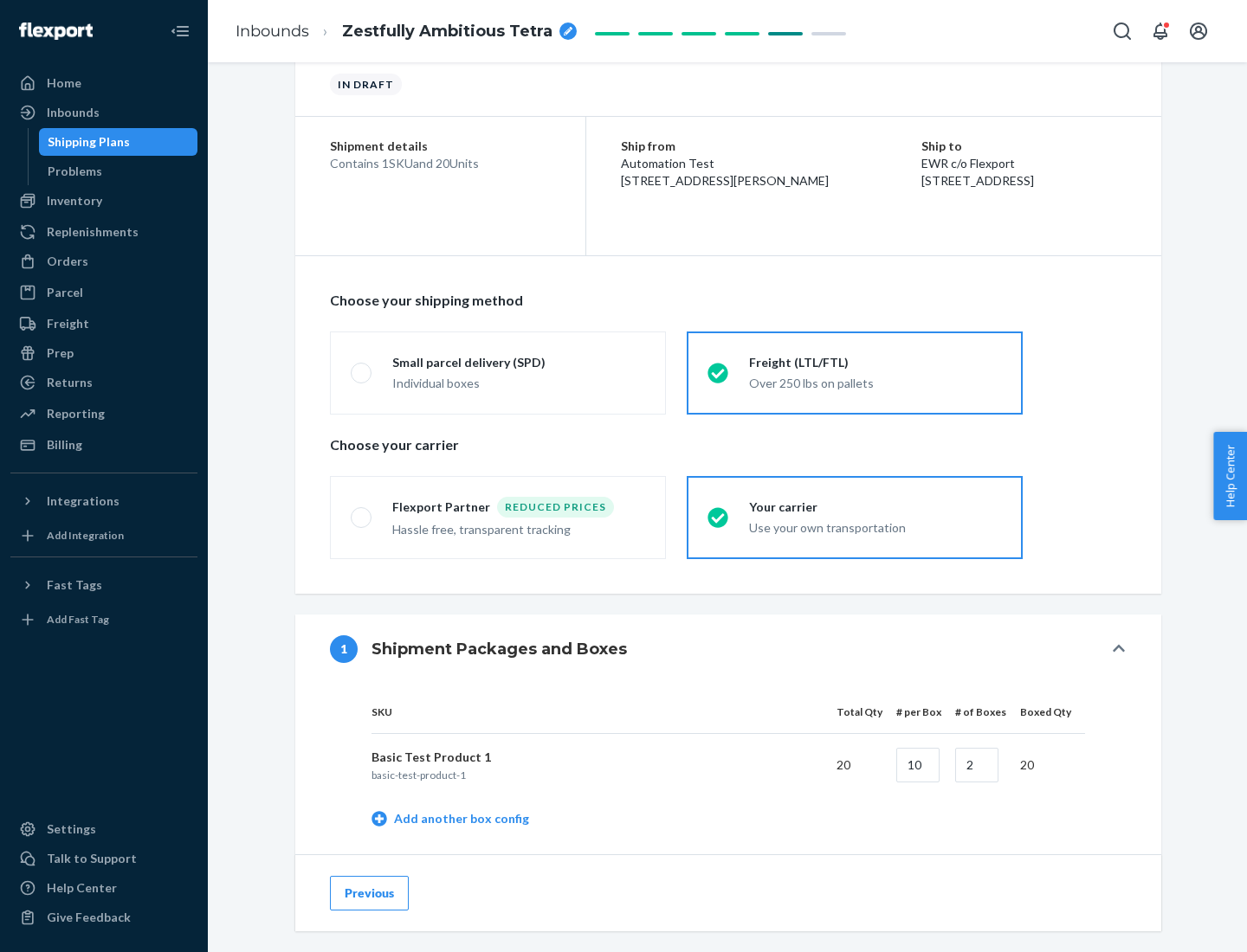
scroll to position [547, 0]
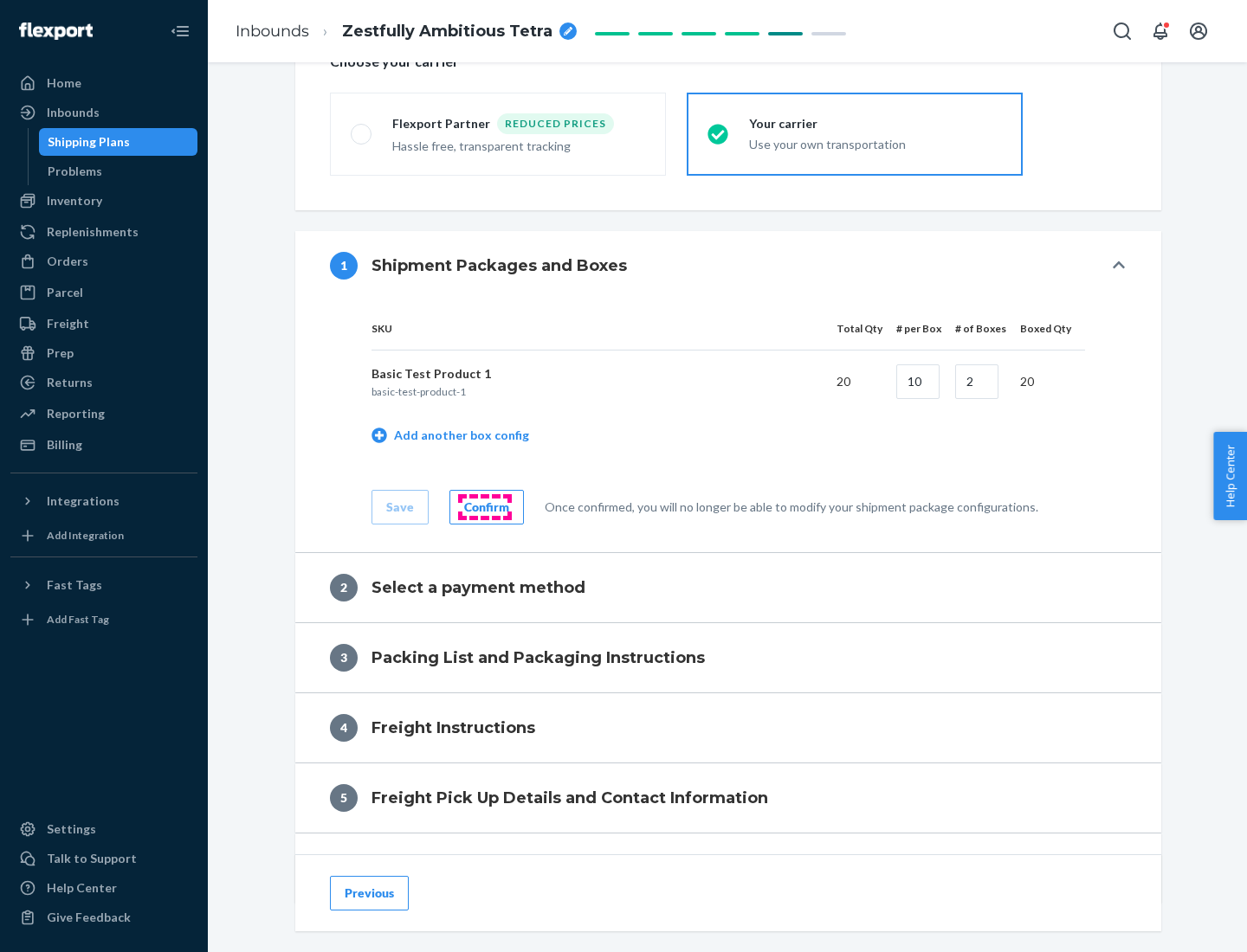
click at [484, 506] on div "Confirm" at bounding box center [486, 507] width 45 height 17
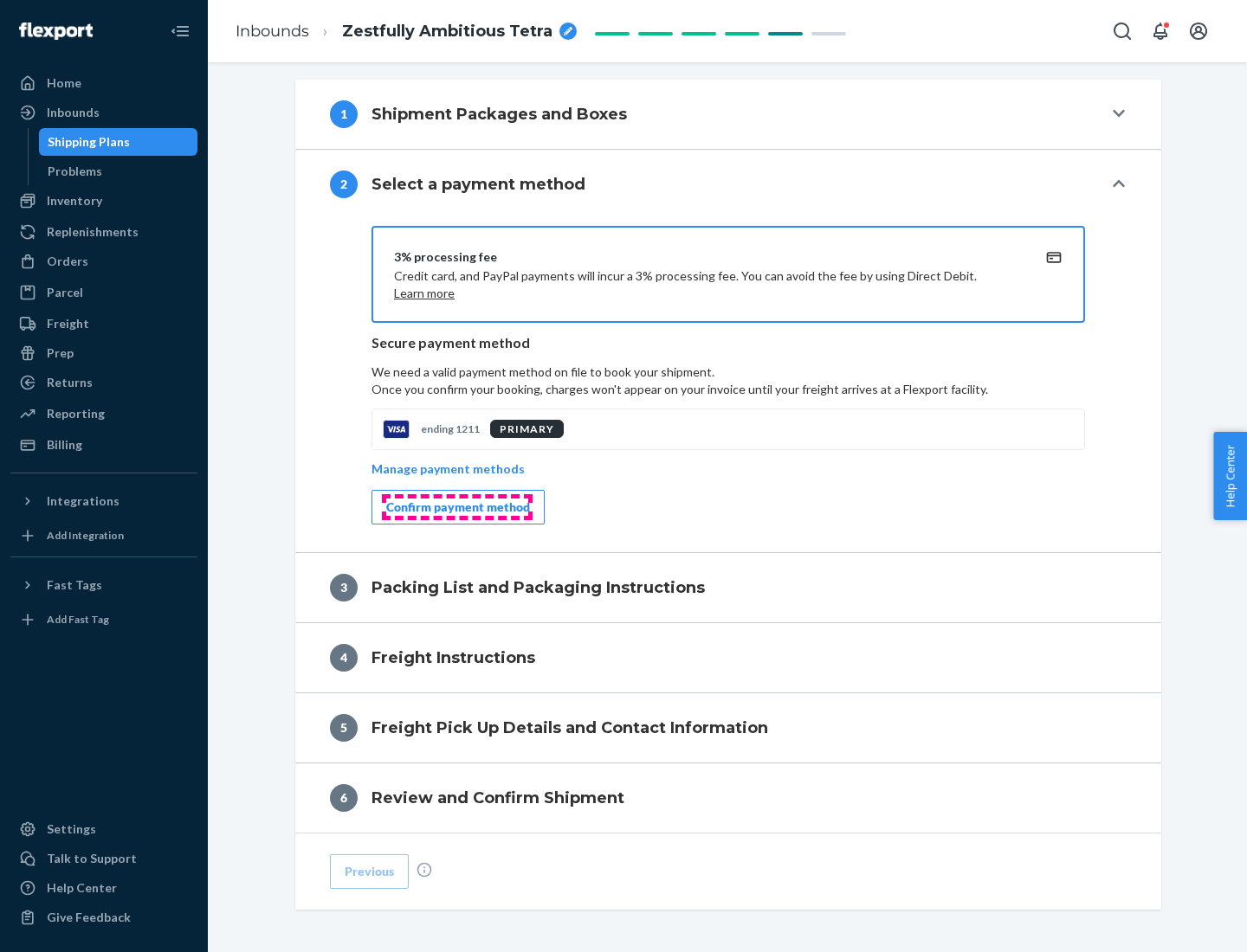
click at [456, 507] on div "Confirm payment method" at bounding box center [458, 507] width 144 height 17
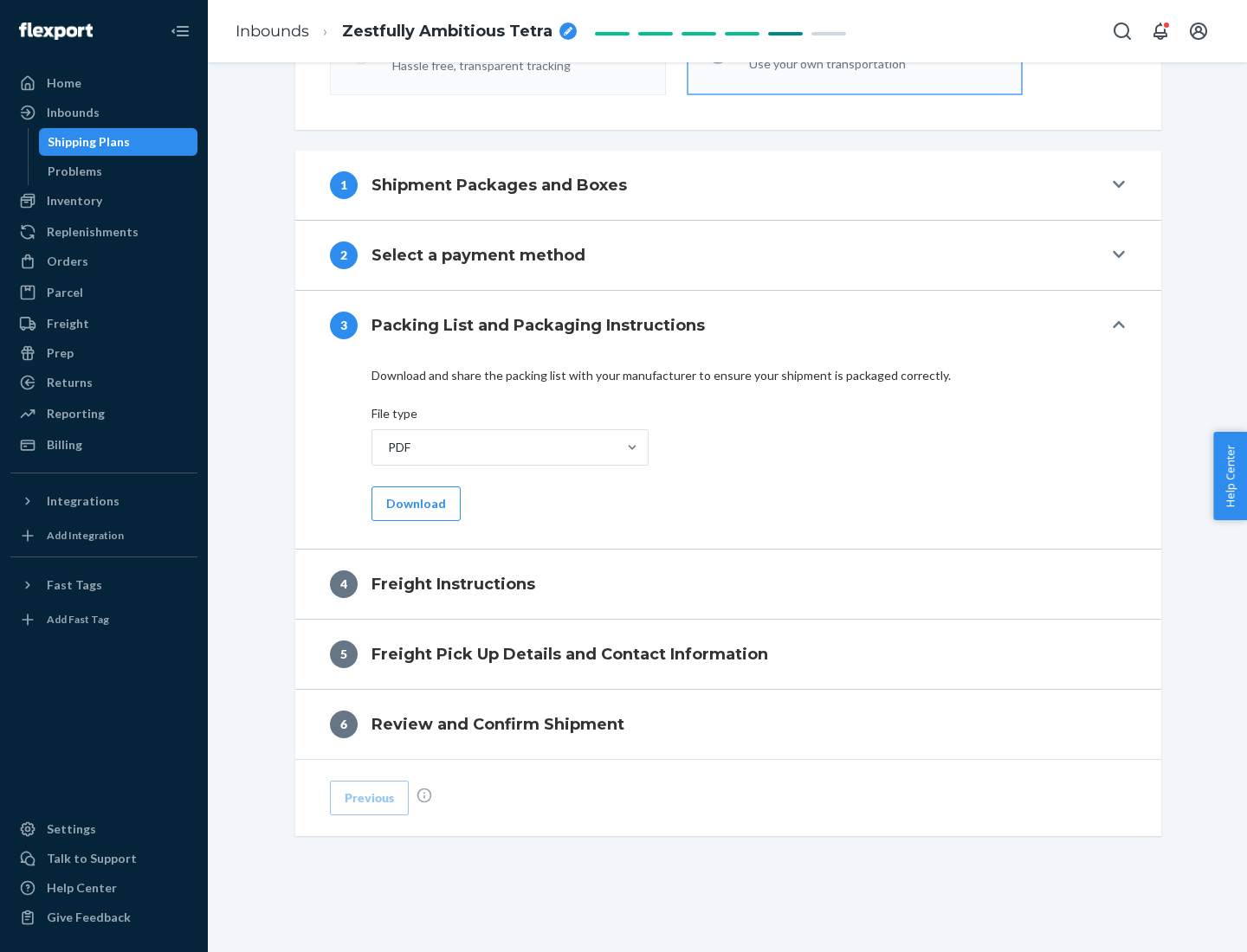
scroll to position [624, 0]
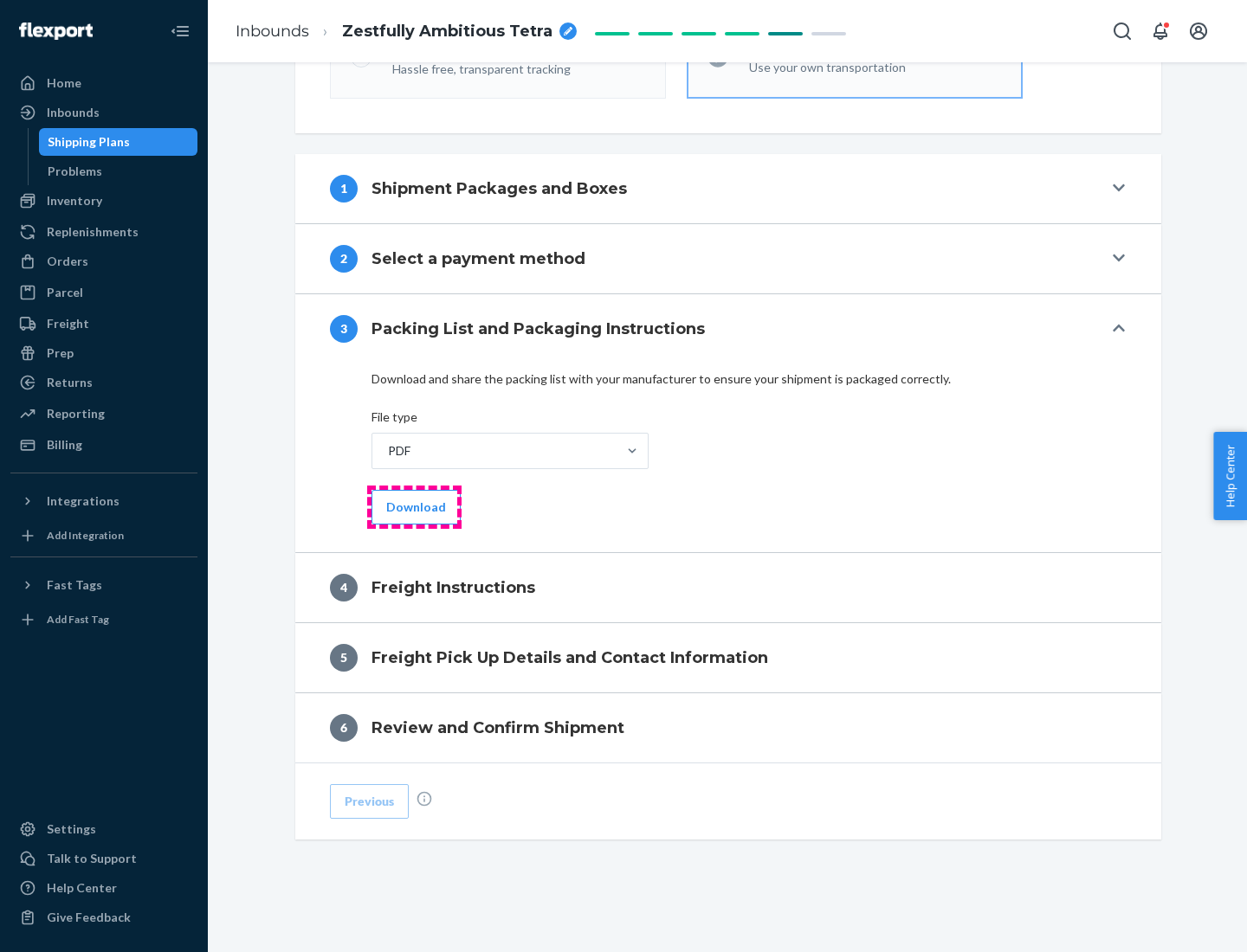
click at [414, 506] on button "Download" at bounding box center [415, 507] width 89 height 35
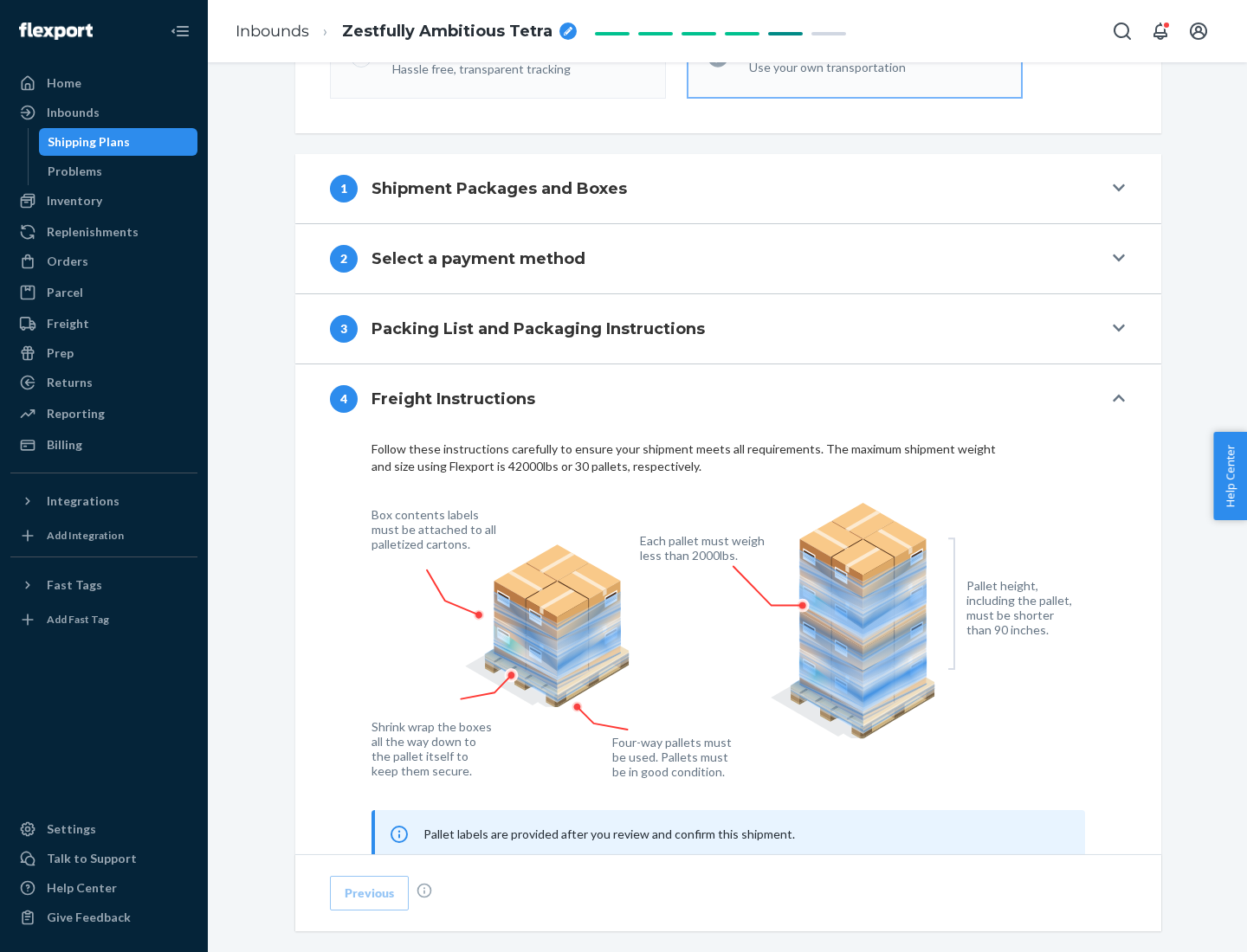
scroll to position [1047, 0]
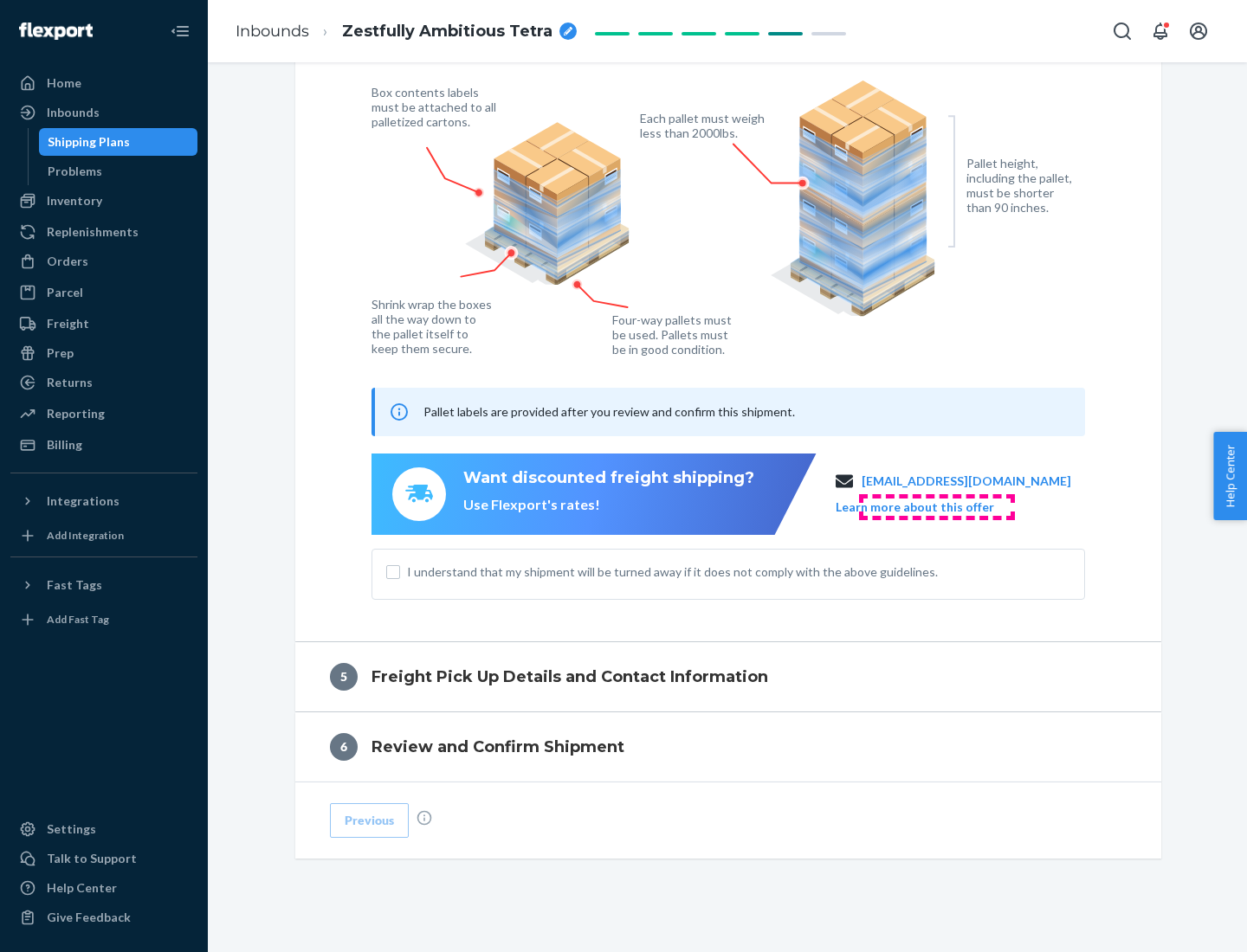
click at [936, 506] on button "Learn more about this offer" at bounding box center [915, 507] width 159 height 17
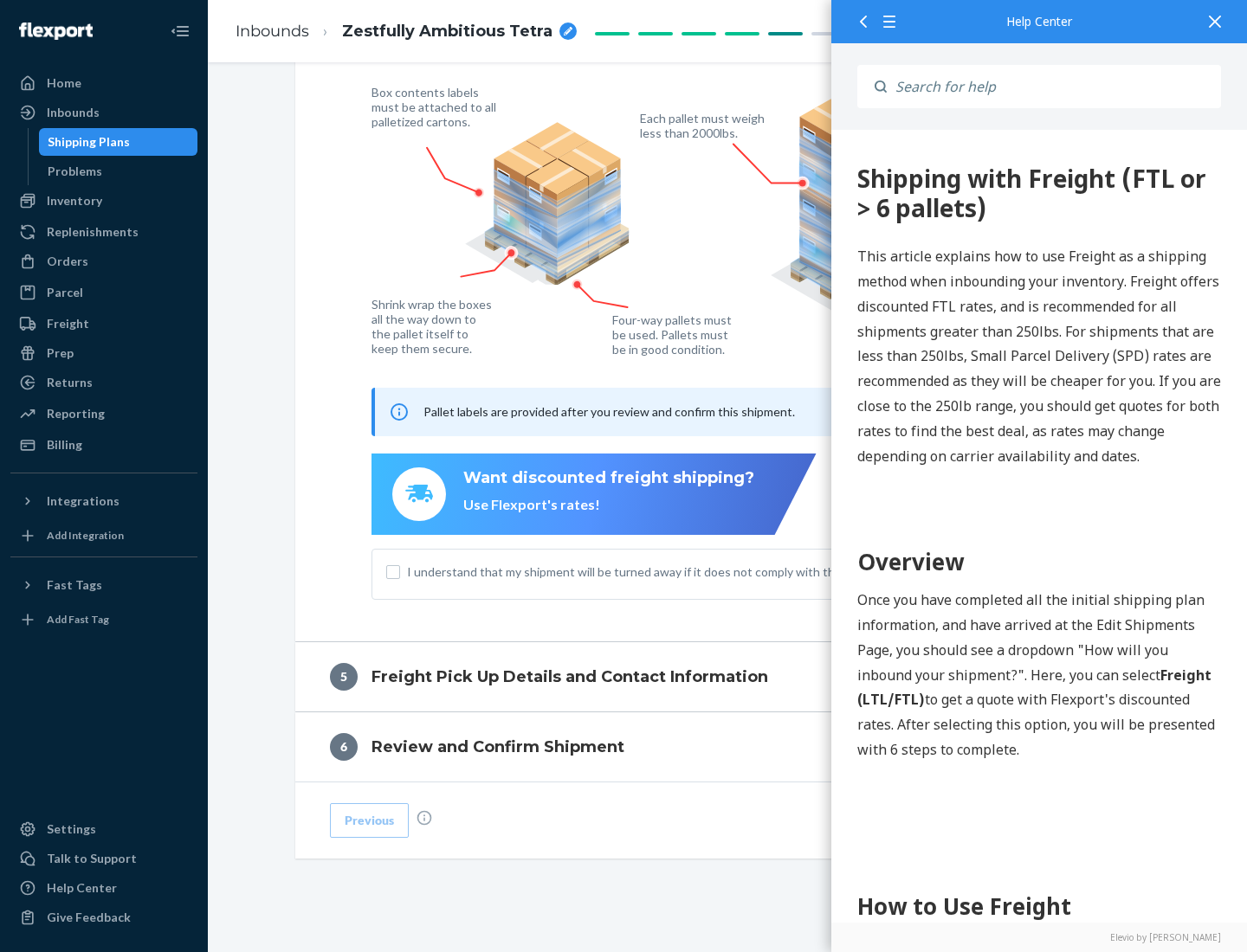
scroll to position [0, 0]
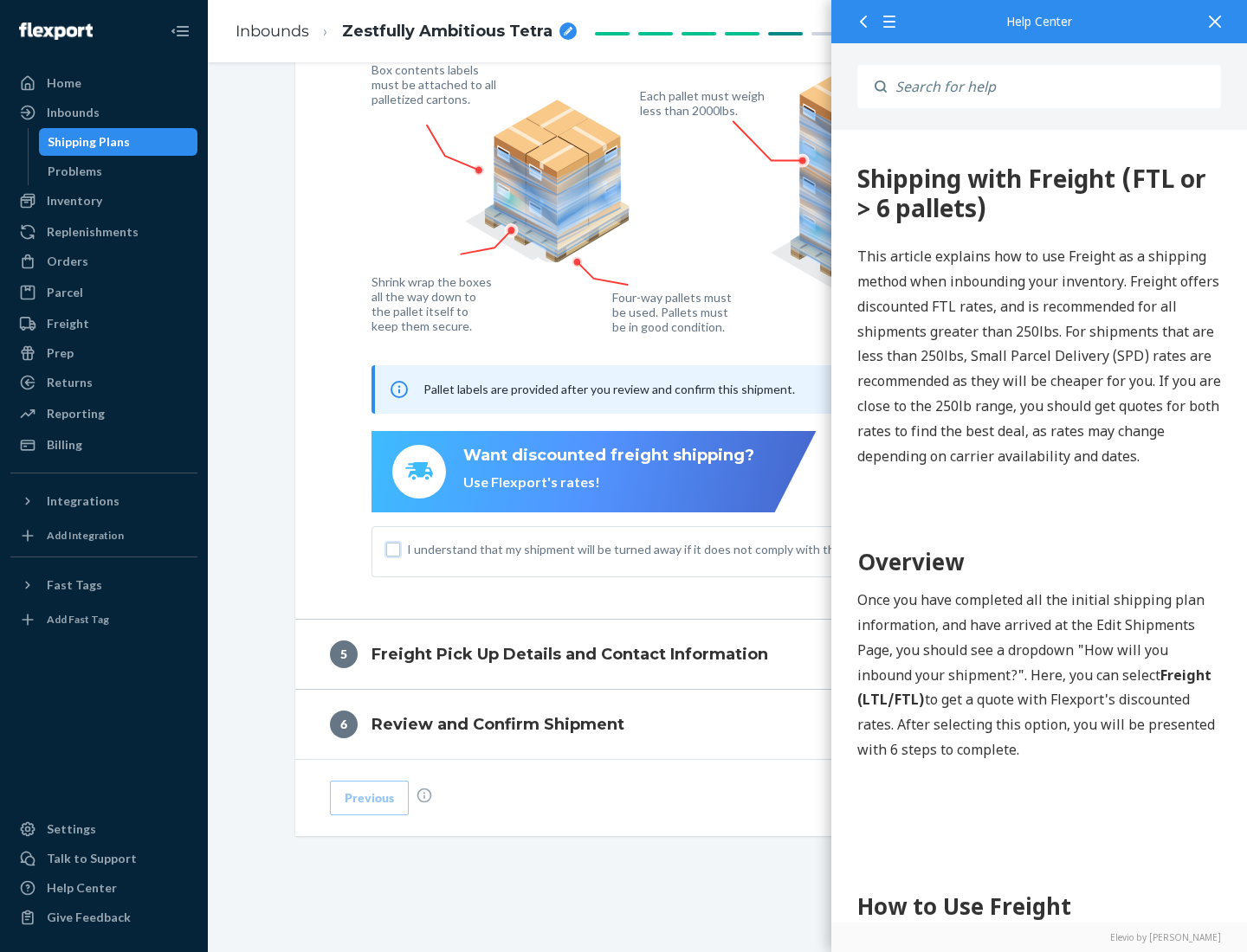
click at [393, 549] on input "I understand that my shipment will be turned away if it does not comply with th…" at bounding box center [393, 550] width 14 height 14
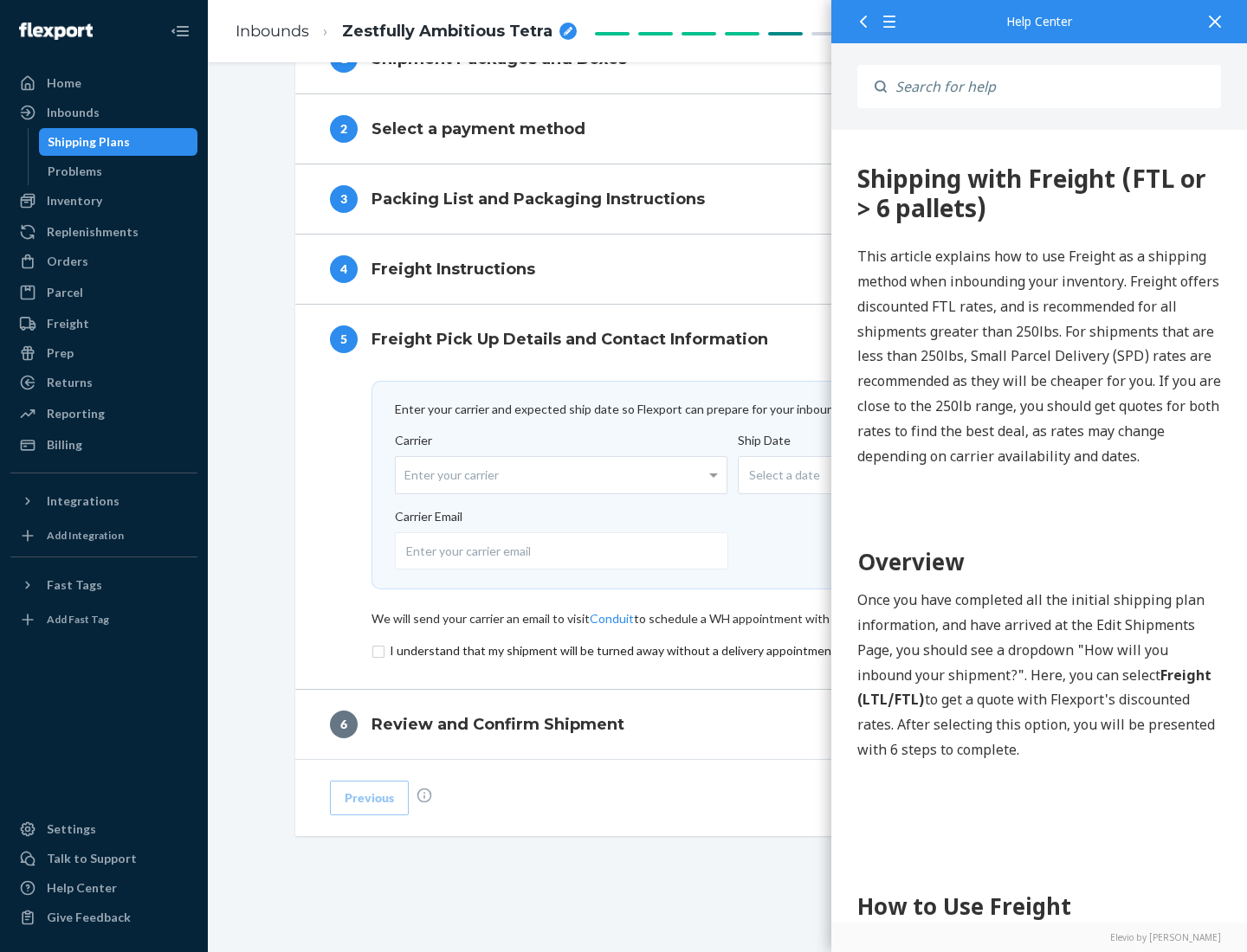
scroll to position [754, 0]
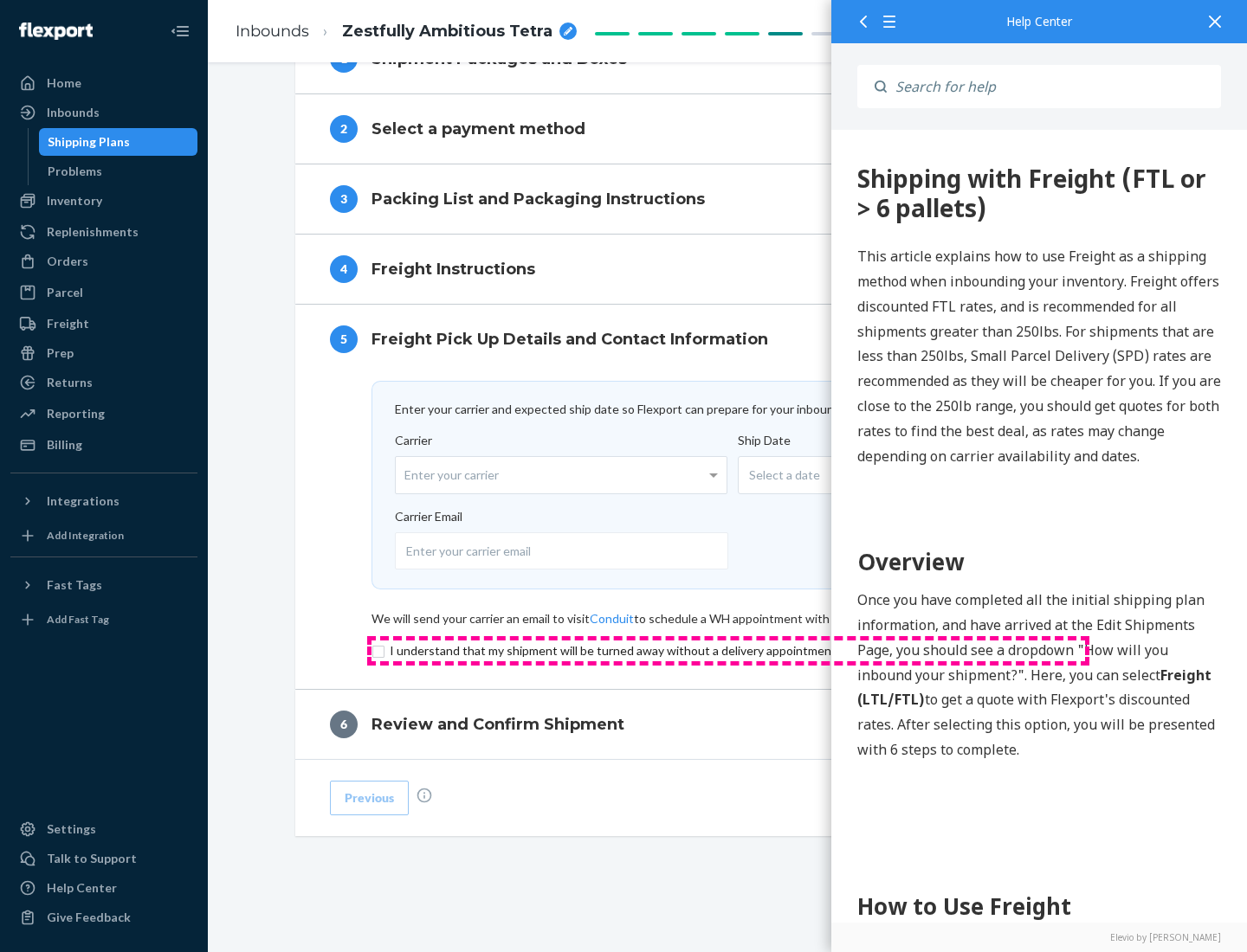
click at [729, 650] on input "checkbox" at bounding box center [728, 651] width 714 height 21
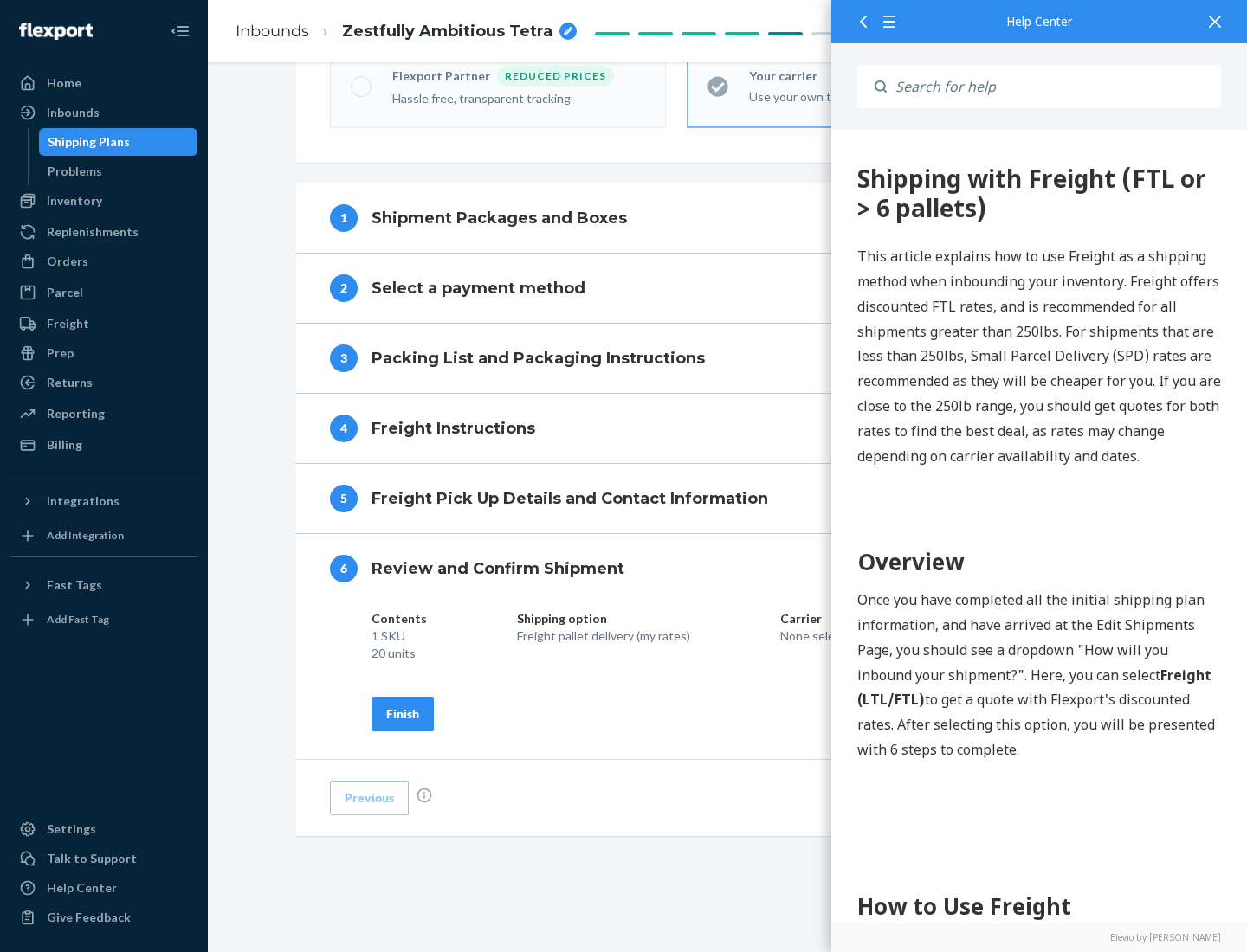
scroll to position [595, 0]
click at [402, 714] on div "Finish" at bounding box center [402, 714] width 33 height 17
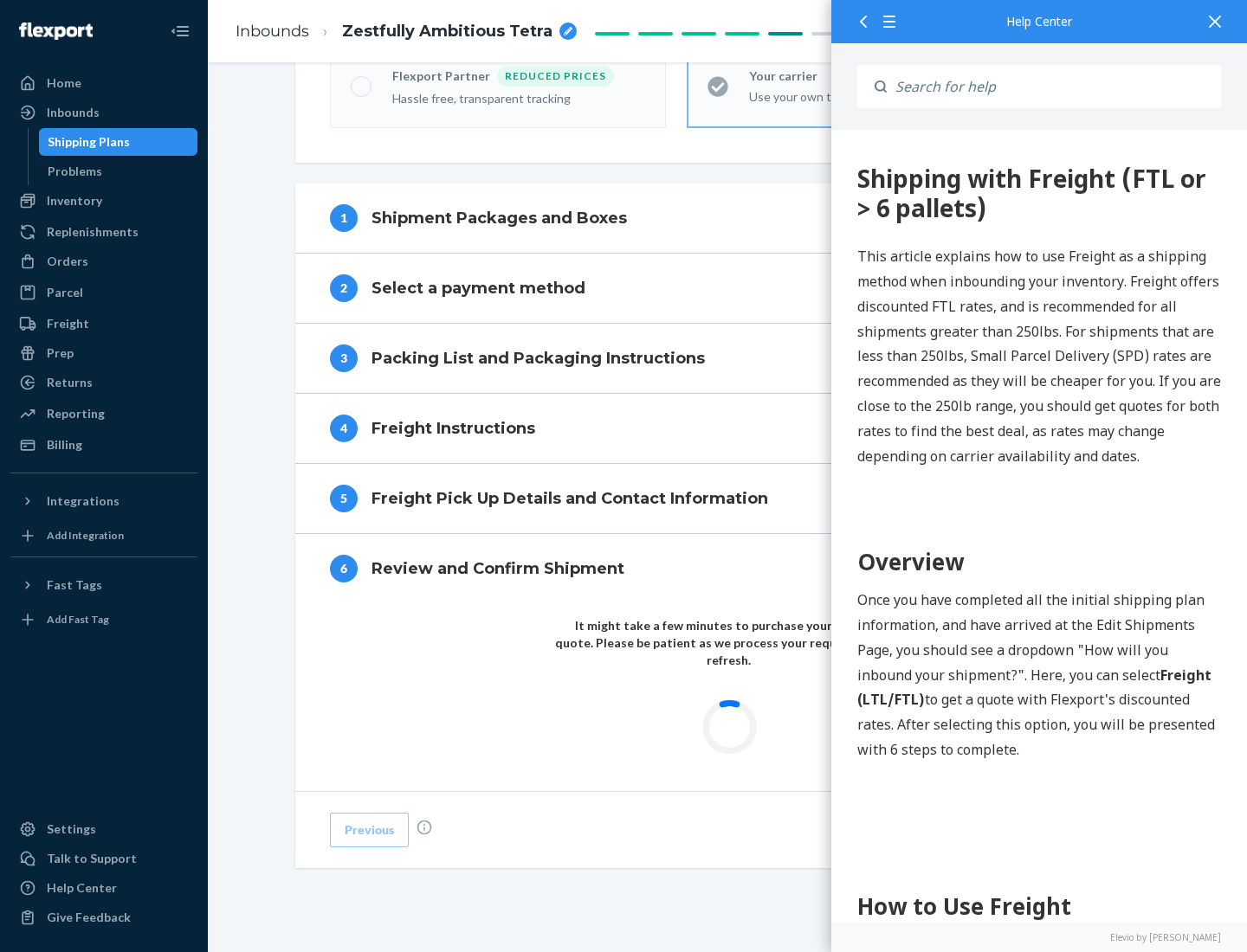
scroll to position [508, 0]
